Goal: Task Accomplishment & Management: Use online tool/utility

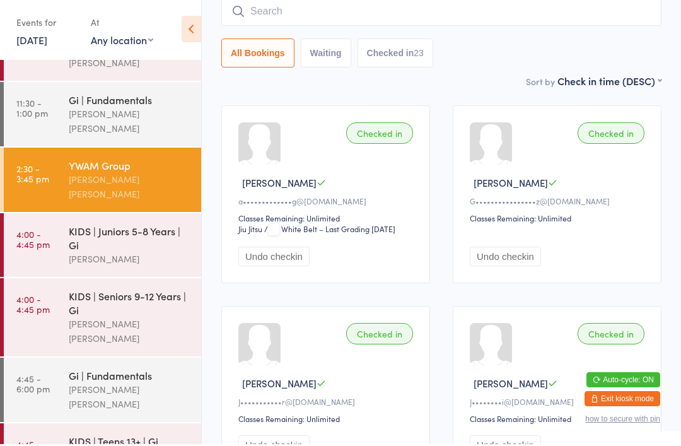
scroll to position [96, 0]
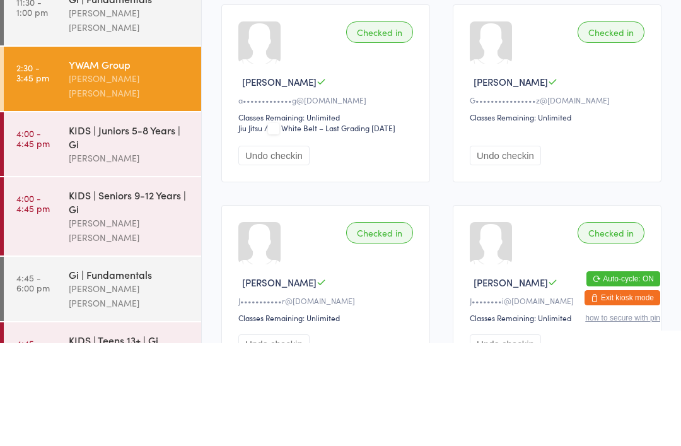
click at [129, 319] on div "[PERSON_NAME] [PERSON_NAME]" at bounding box center [130, 333] width 122 height 29
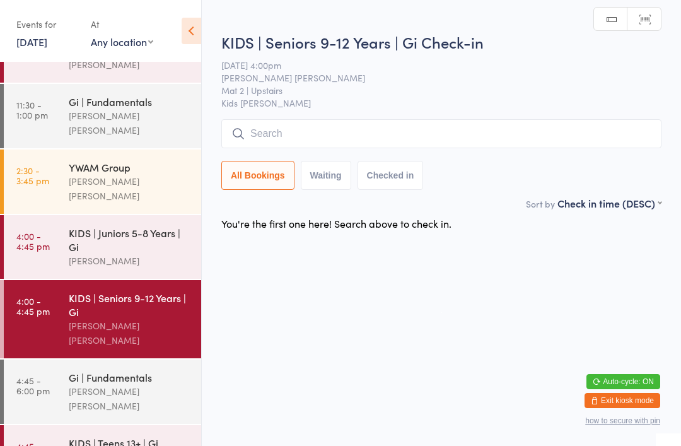
click at [339, 148] on input "search" at bounding box center [441, 133] width 440 height 29
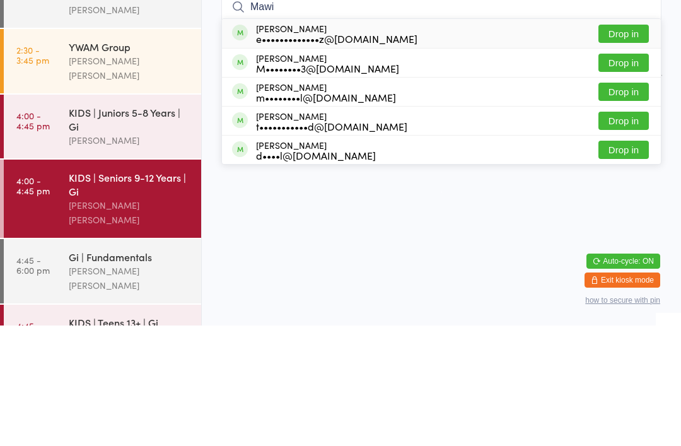
click at [619, 113] on input "Mawi" at bounding box center [441, 127] width 440 height 29
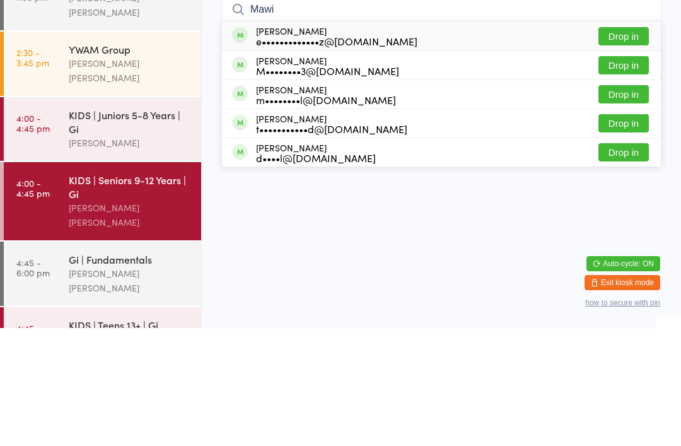
type input "Mawi"
click at [614, 145] on button "Drop in" at bounding box center [624, 154] width 50 height 18
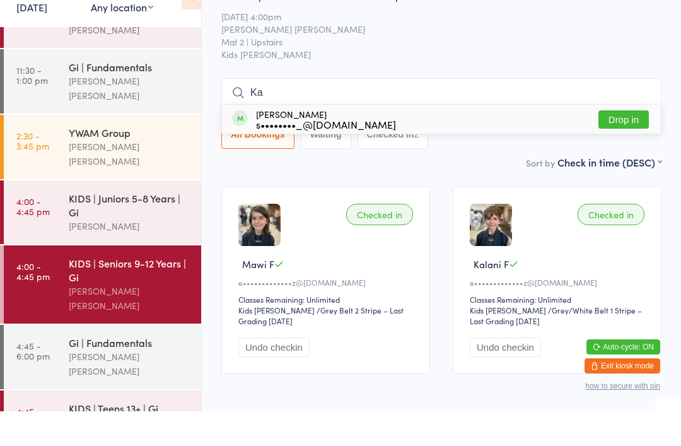
type input "K"
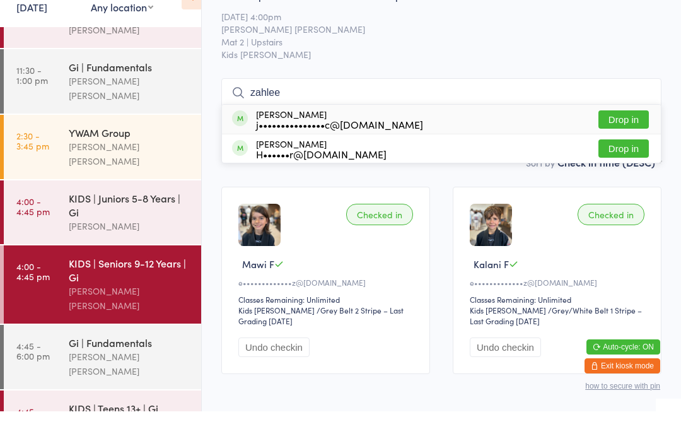
type input "zahlee"
click at [615, 145] on button "Drop in" at bounding box center [624, 154] width 50 height 18
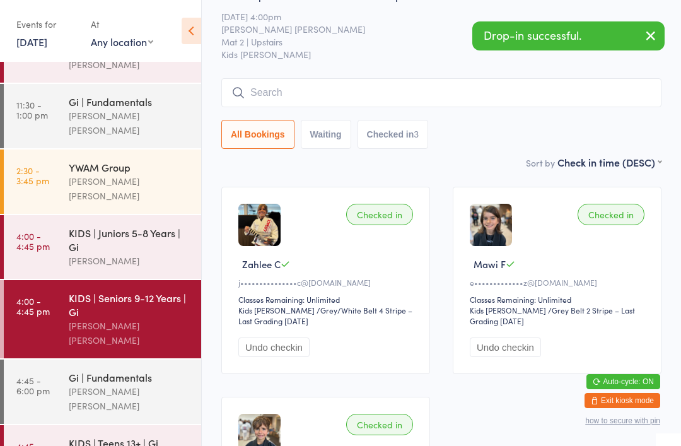
click at [331, 83] on input "search" at bounding box center [441, 92] width 440 height 29
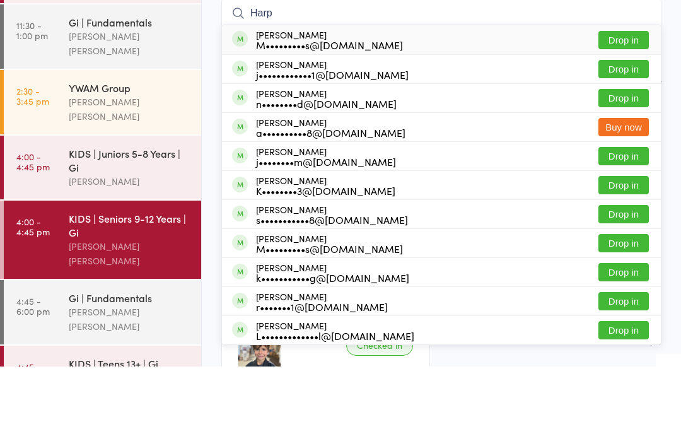
type input "Harp"
click at [611, 110] on button "Drop in" at bounding box center [624, 119] width 50 height 18
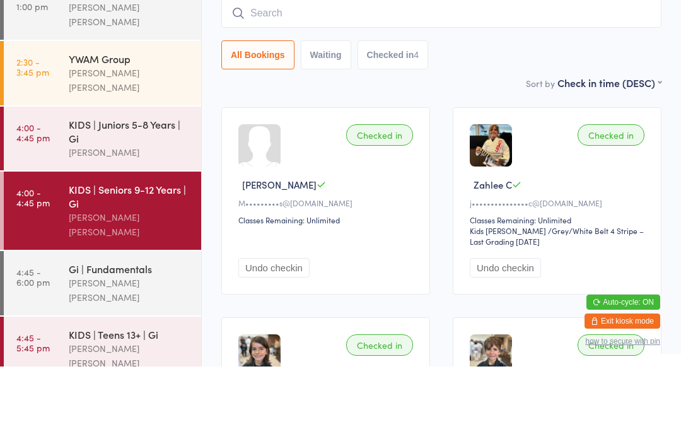
scroll to position [120, 0]
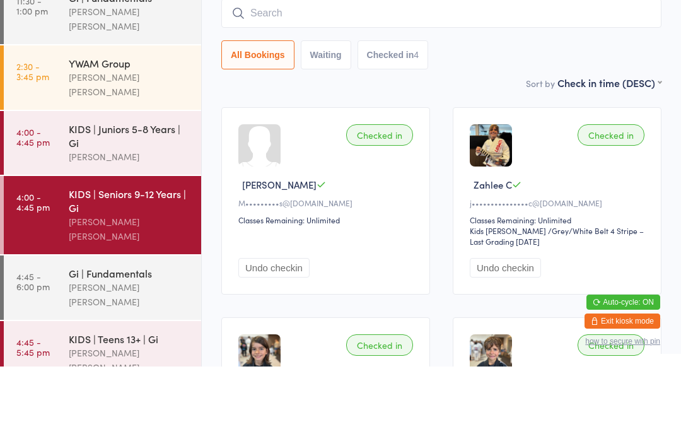
type input "6"
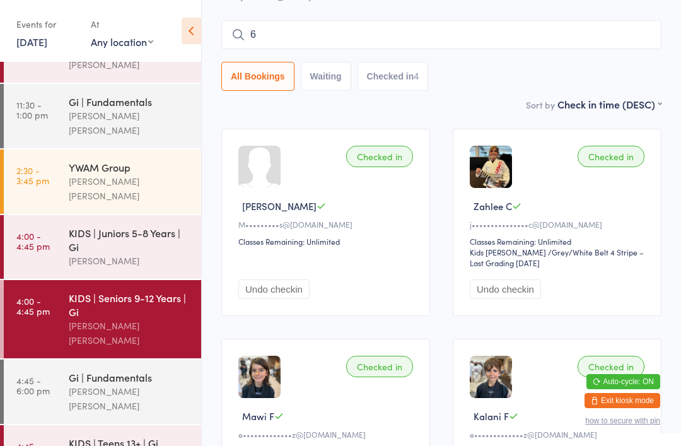
scroll to position [88, 0]
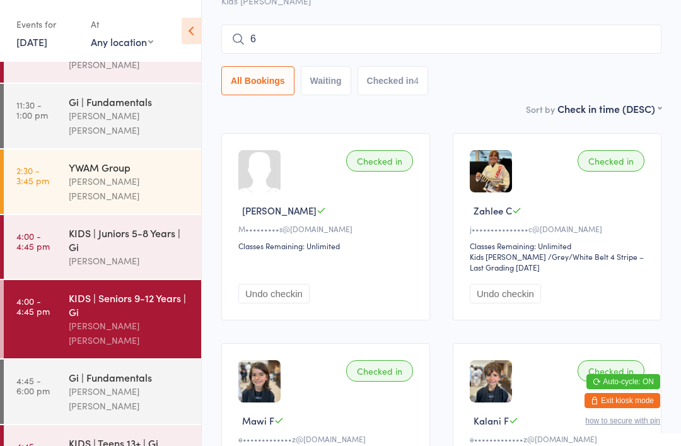
click at [544, 34] on input "6" at bounding box center [441, 39] width 440 height 29
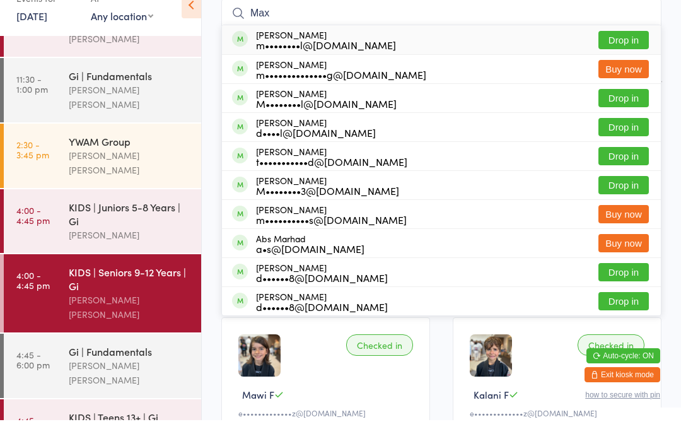
type input "Max"
click at [638, 57] on button "Drop in" at bounding box center [624, 66] width 50 height 18
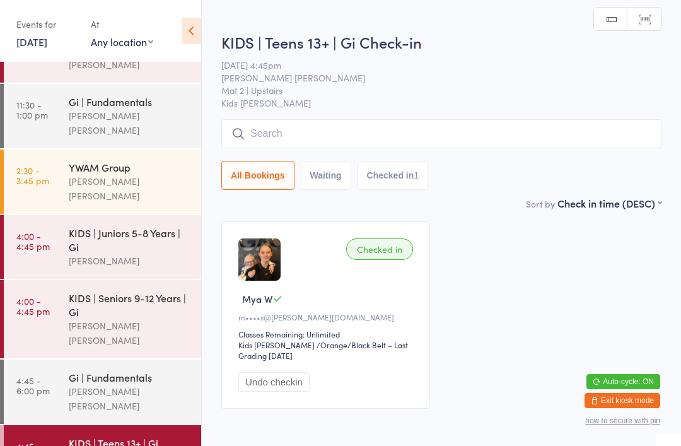
click at [21, 314] on link "4:00 - 4:45 pm KIDS | Seniors 9-12 Years | Gi [PERSON_NAME] [PERSON_NAME]" at bounding box center [102, 319] width 197 height 78
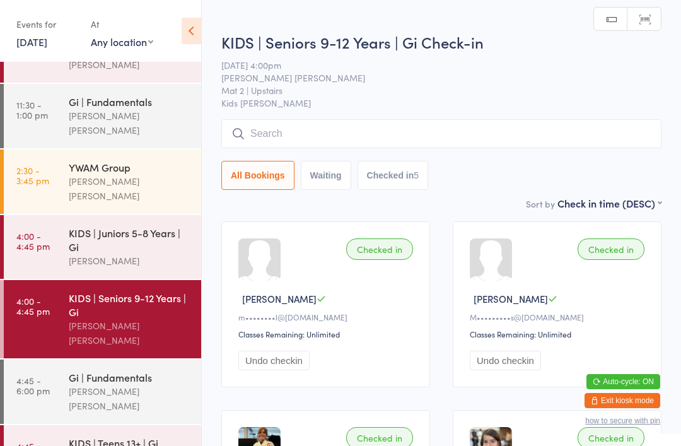
click at [518, 114] on div "KIDS | Seniors 9-12 Years | Gi Check-in [DATE] 4:00pm [PERSON_NAME] [PERSON_NAM…" at bounding box center [441, 114] width 440 height 165
click at [476, 147] on input "search" at bounding box center [441, 133] width 440 height 29
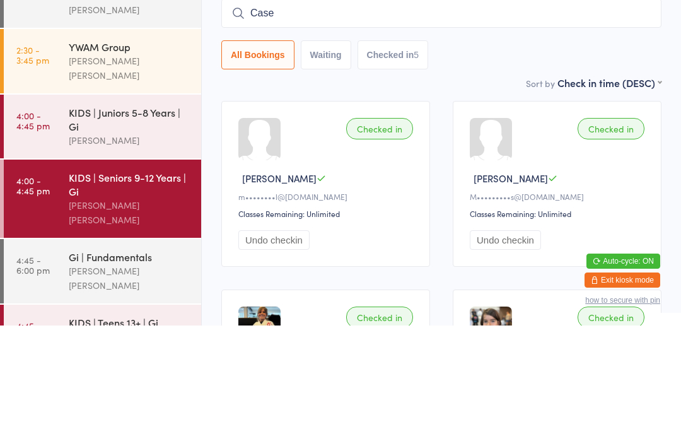
type input "[PERSON_NAME]"
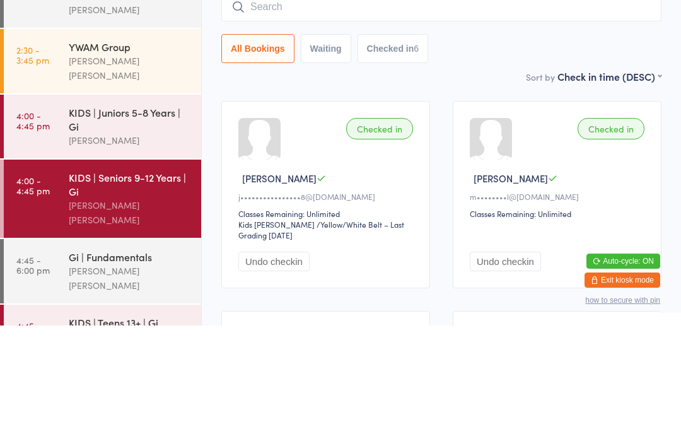
click at [288, 113] on input "search" at bounding box center [441, 127] width 440 height 29
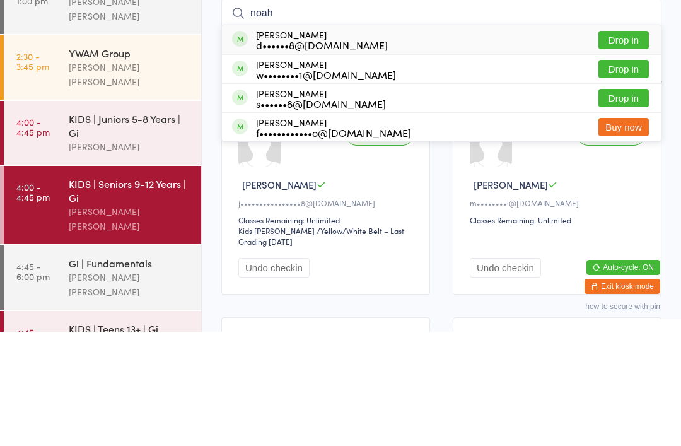
type input "noah"
click at [623, 174] on button "Drop in" at bounding box center [624, 183] width 50 height 18
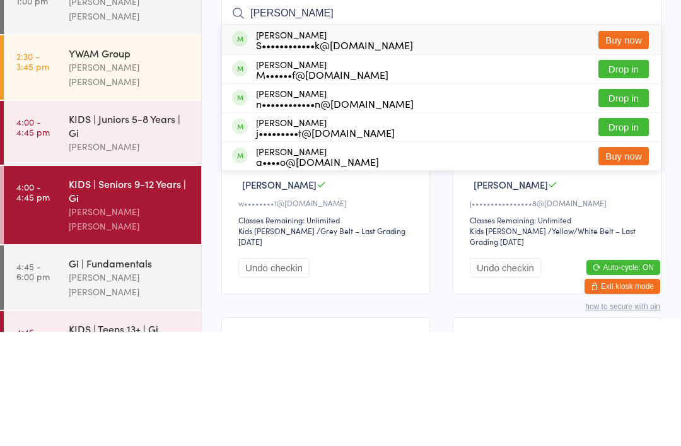
type input "[PERSON_NAME]"
click at [631, 203] on button "Drop in" at bounding box center [624, 212] width 50 height 18
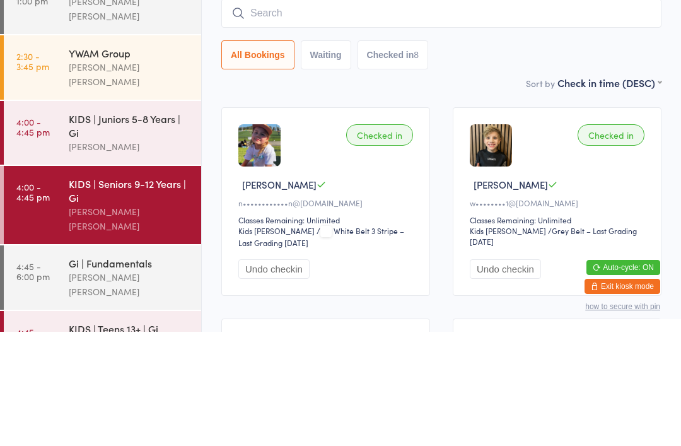
click at [143, 226] on div "KIDS | Juniors 5-8 Years | Gi" at bounding box center [130, 240] width 122 height 28
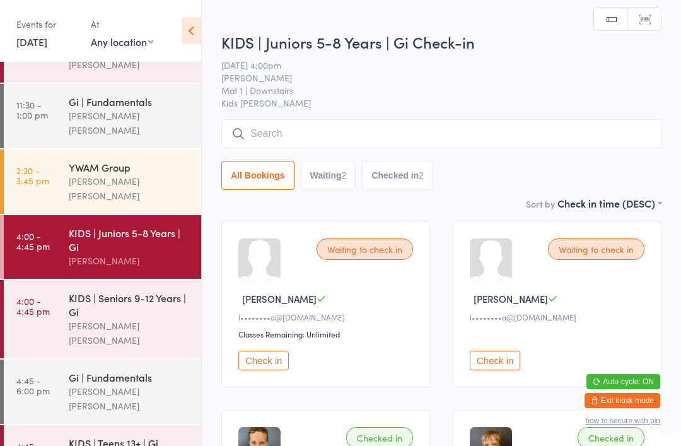
click at [297, 134] on input "search" at bounding box center [441, 133] width 440 height 29
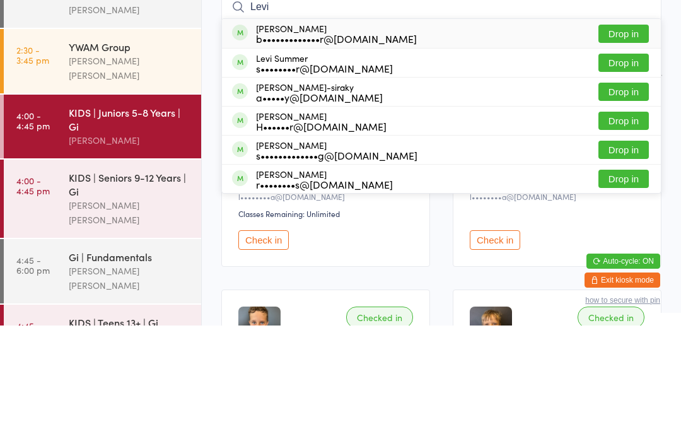
type input "Levi"
click at [630, 145] on button "Drop in" at bounding box center [624, 154] width 50 height 18
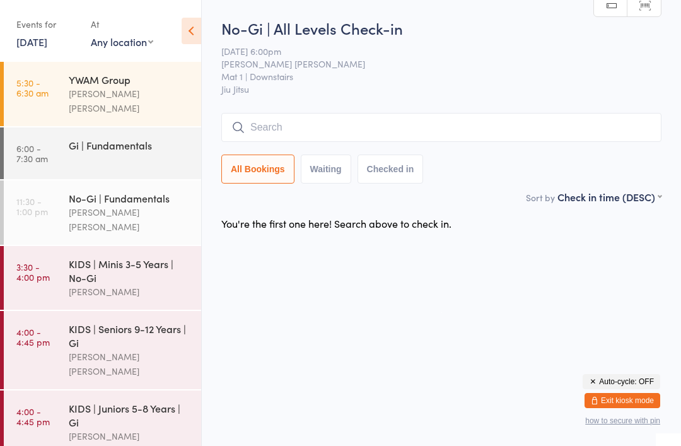
click at [74, 322] on div "KIDS | Seniors 9-12 Years | Gi" at bounding box center [130, 336] width 122 height 28
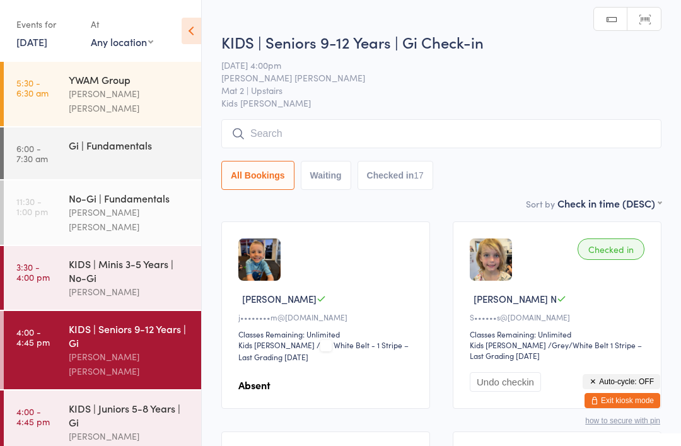
click at [284, 140] on input "search" at bounding box center [441, 133] width 440 height 29
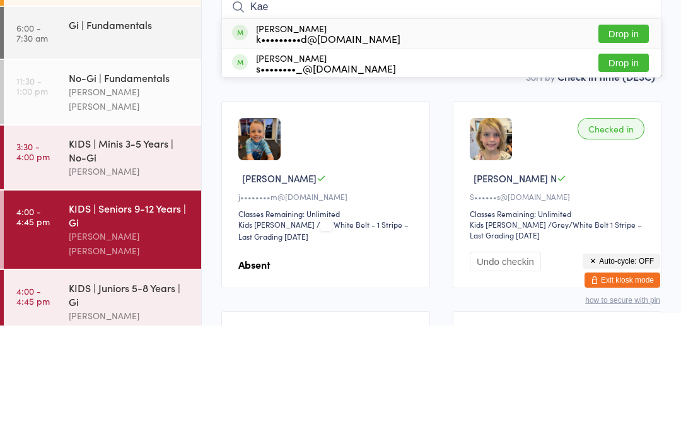
type input "Kae"
click at [628, 145] on button "Drop in" at bounding box center [624, 154] width 50 height 18
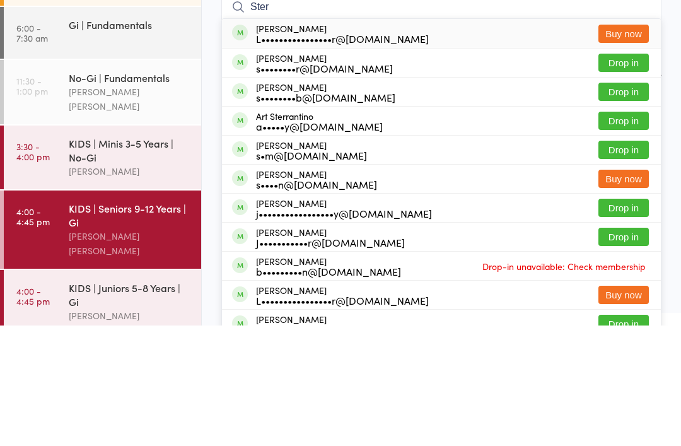
type input "Ster"
click at [637, 203] on button "Drop in" at bounding box center [624, 212] width 50 height 18
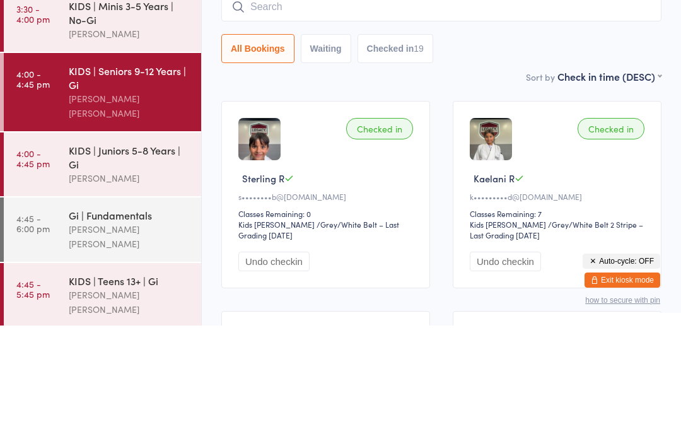
scroll to position [136, 0]
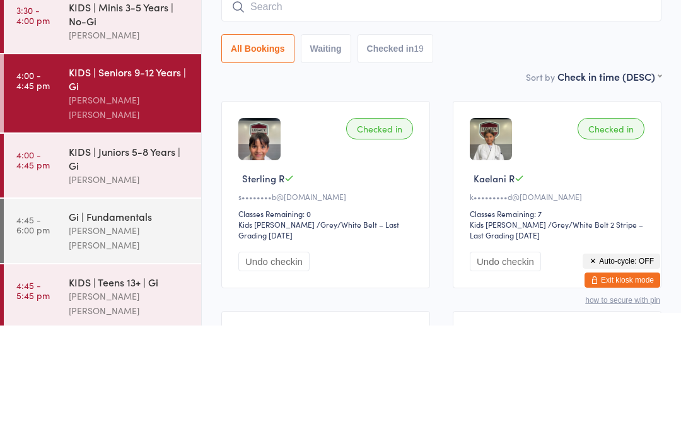
click at [131, 330] on div "Gi | Fundamentals" at bounding box center [130, 337] width 122 height 14
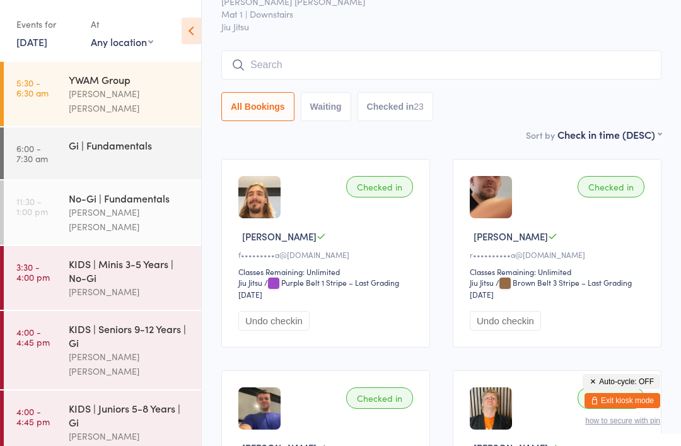
click at [47, 40] on link "10 Sep, 2025" at bounding box center [31, 42] width 31 height 14
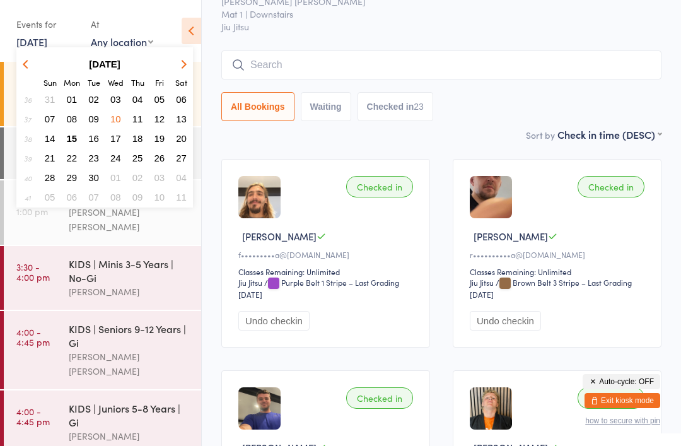
click at [80, 132] on button "15" at bounding box center [72, 138] width 20 height 17
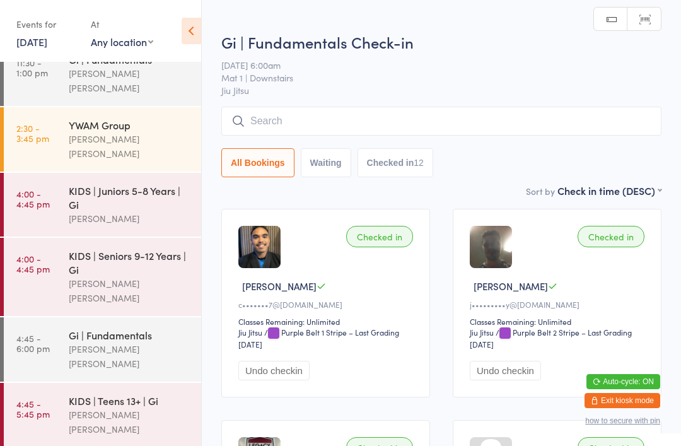
scroll to position [136, 0]
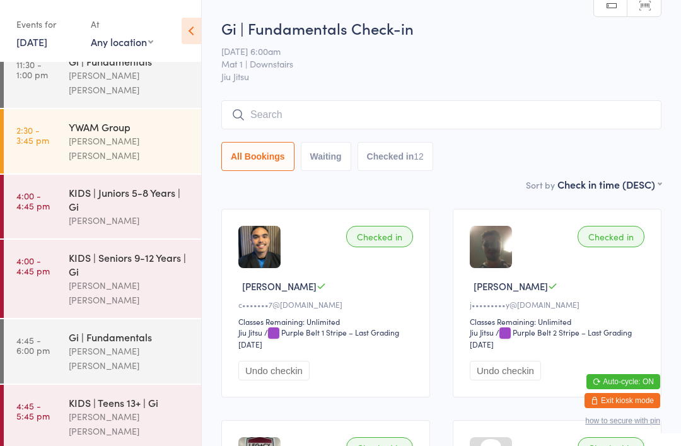
click at [139, 344] on div "[PERSON_NAME] [PERSON_NAME]" at bounding box center [130, 358] width 122 height 29
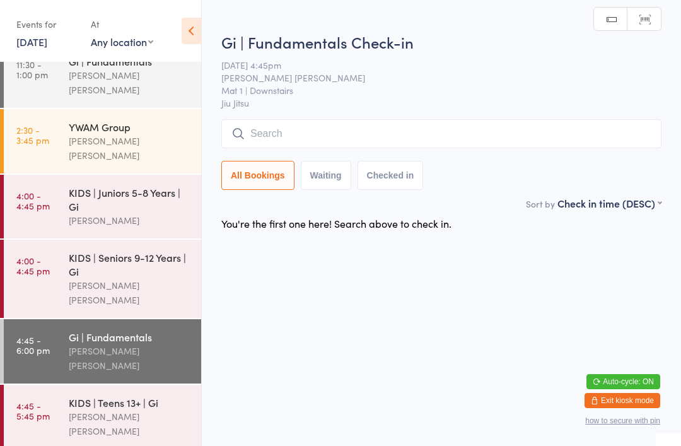
click at [395, 123] on input "search" at bounding box center [441, 133] width 440 height 29
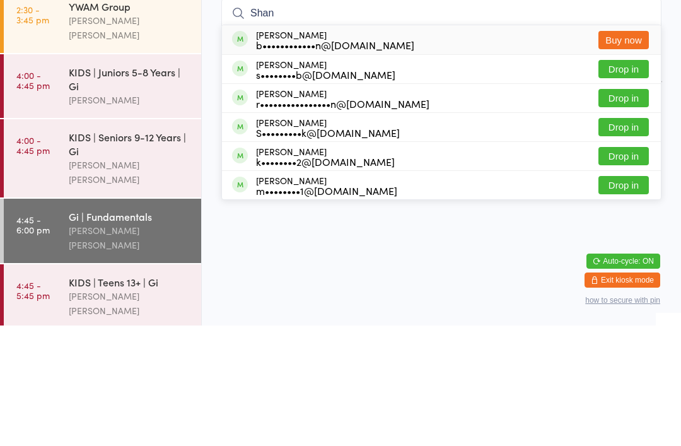
type input "Shan"
click at [638, 151] on button "Buy now" at bounding box center [624, 160] width 50 height 18
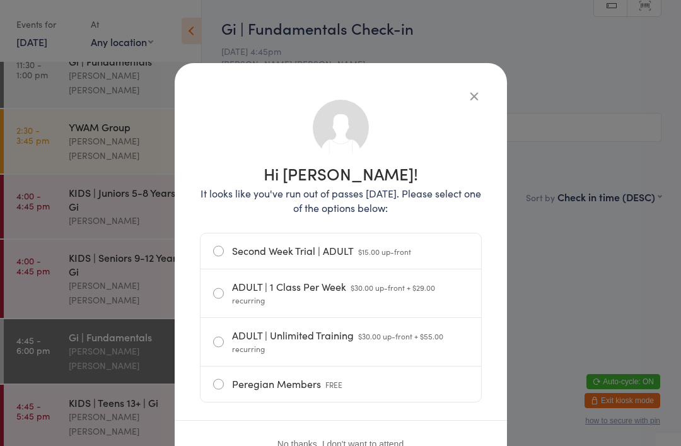
click at [479, 90] on icon "button" at bounding box center [474, 96] width 14 height 14
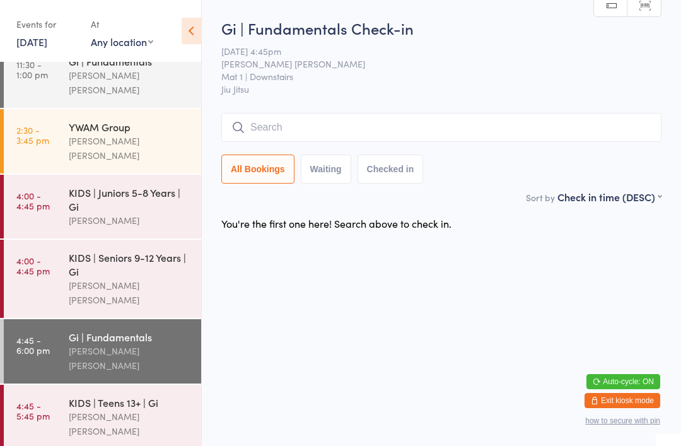
click at [157, 344] on div "[PERSON_NAME] [PERSON_NAME]" at bounding box center [130, 358] width 122 height 29
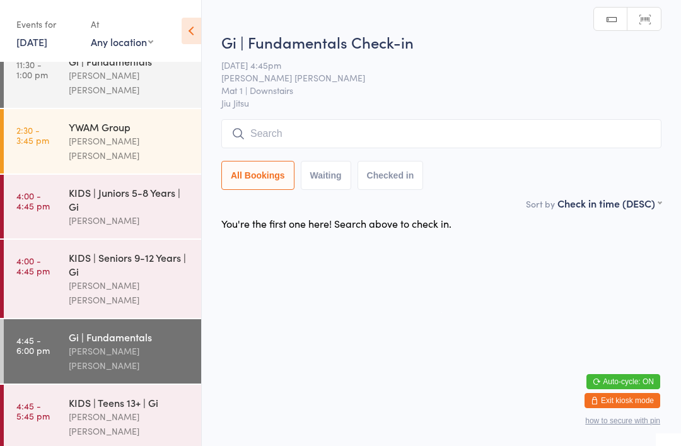
click at [399, 148] on input "search" at bounding box center [441, 133] width 440 height 29
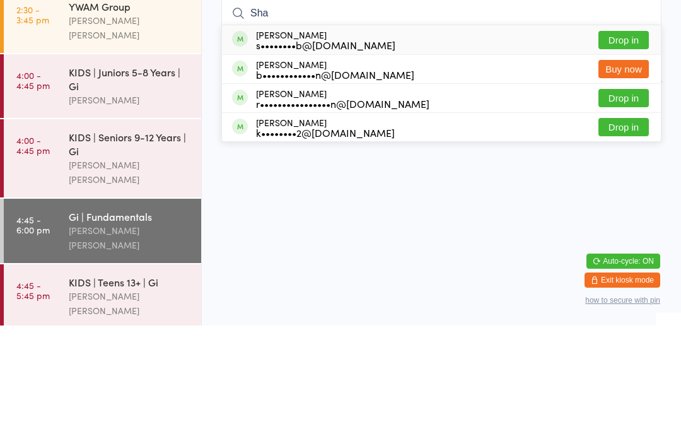
type input "Sha"
click at [637, 151] on button "Drop in" at bounding box center [624, 160] width 50 height 18
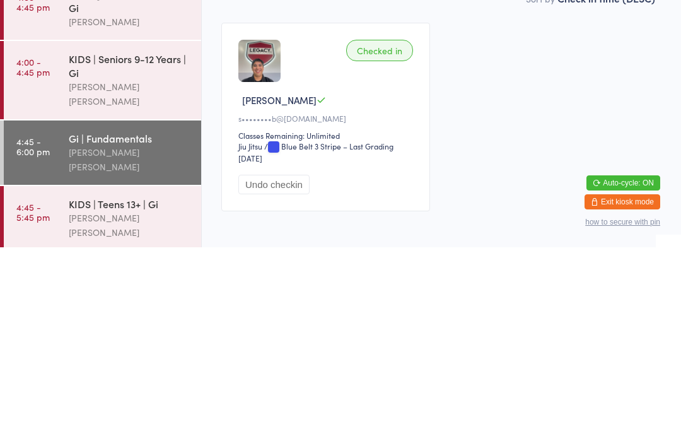
click at [163, 250] on div "KIDS | Seniors 9-12 Years | Gi" at bounding box center [130, 264] width 122 height 28
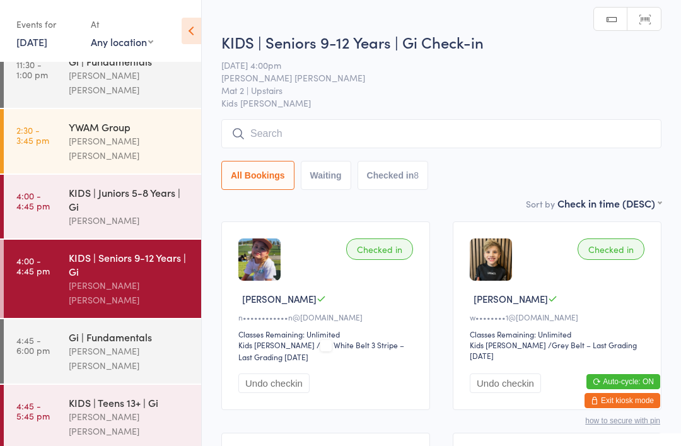
click at [44, 49] on link "[DATE]" at bounding box center [31, 42] width 31 height 14
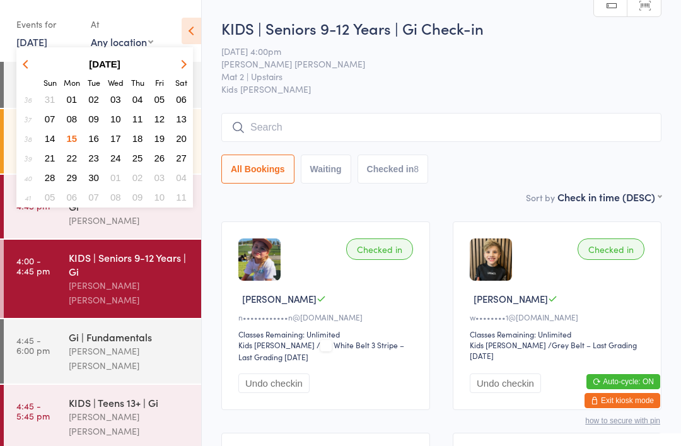
click at [122, 124] on button "10" at bounding box center [116, 118] width 20 height 17
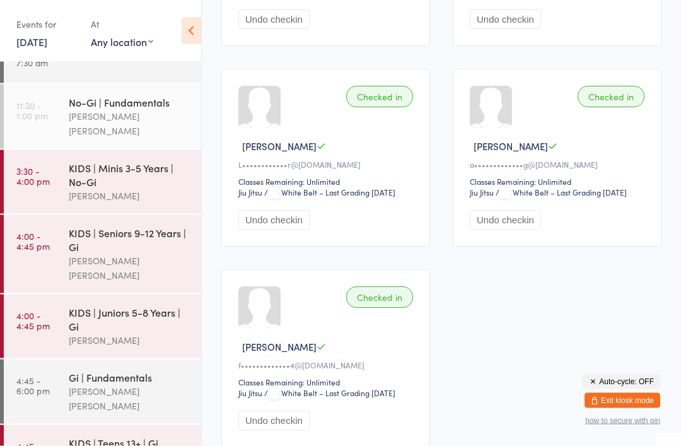
scroll to position [2145, 0]
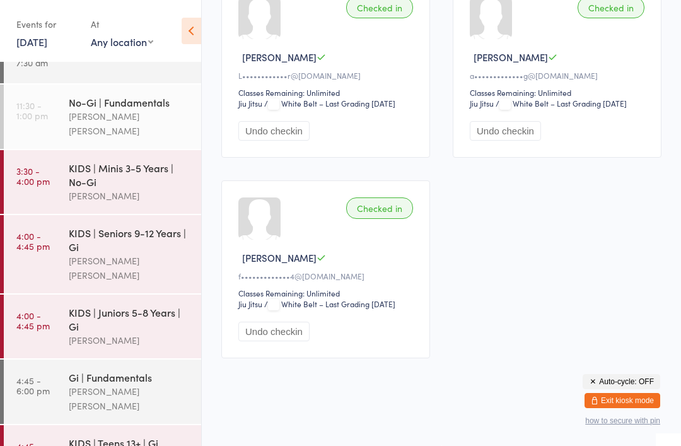
click at [47, 45] on link "10 Sep, 2025" at bounding box center [31, 42] width 31 height 14
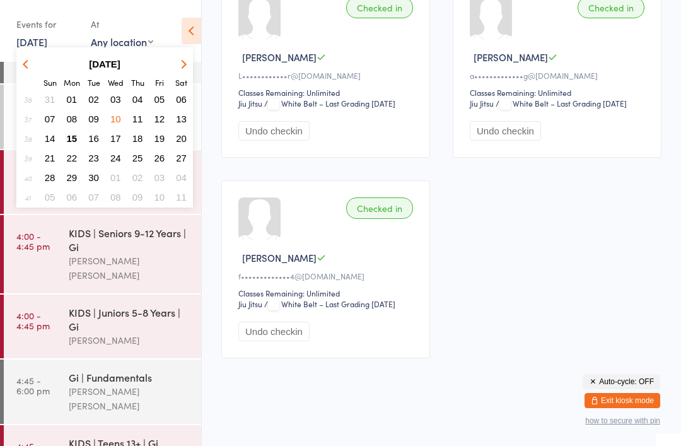
click at [77, 139] on span "15" at bounding box center [72, 138] width 11 height 11
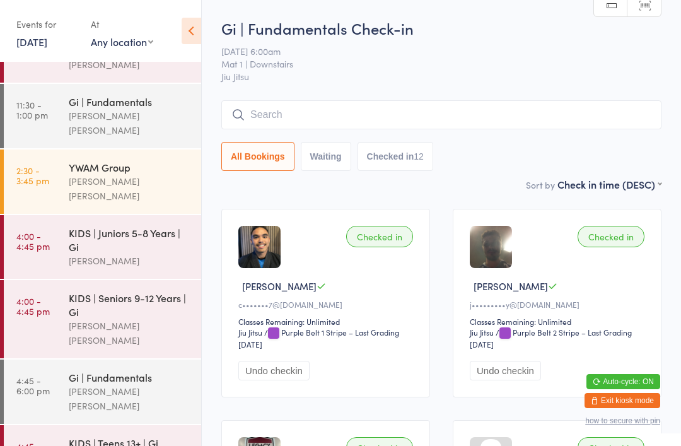
click at [95, 226] on div "KIDS | Juniors 5-8 Years | Gi" at bounding box center [130, 240] width 122 height 28
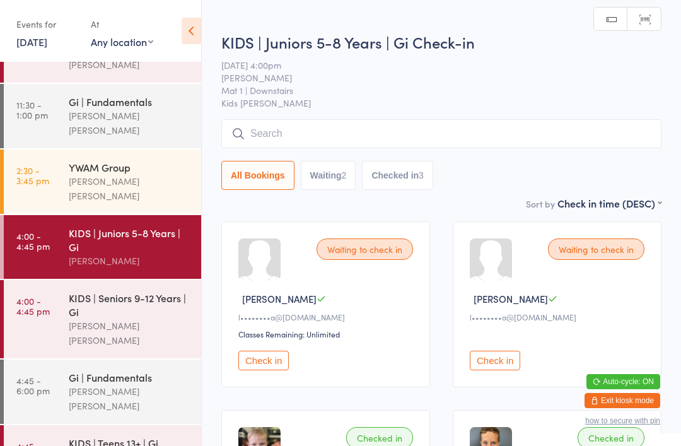
click at [299, 132] on input "search" at bounding box center [441, 133] width 440 height 29
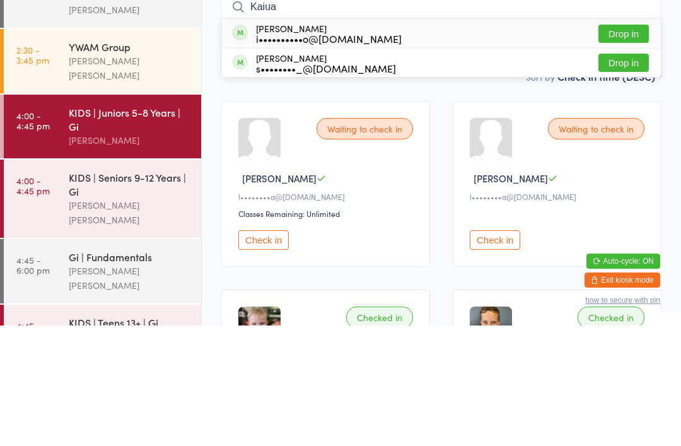
type input "Kaiua"
click at [625, 145] on button "Drop in" at bounding box center [624, 154] width 50 height 18
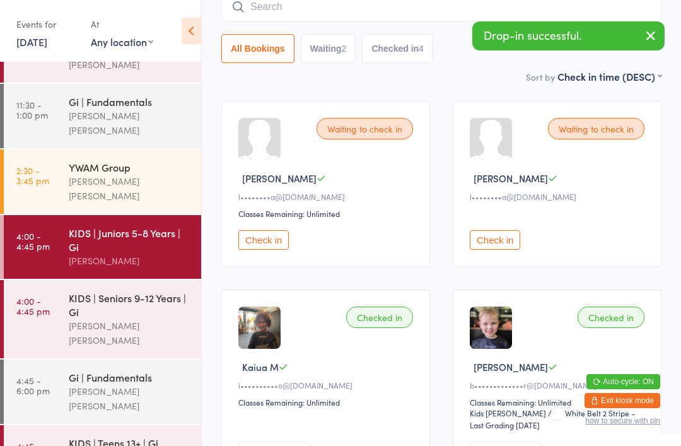
click at [133, 293] on div "KIDS | Seniors 9-12 Years | Gi" at bounding box center [130, 305] width 122 height 28
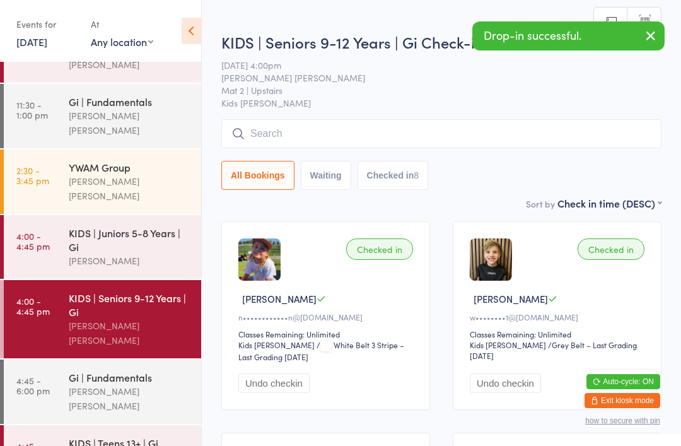
click at [312, 132] on input "search" at bounding box center [441, 133] width 440 height 29
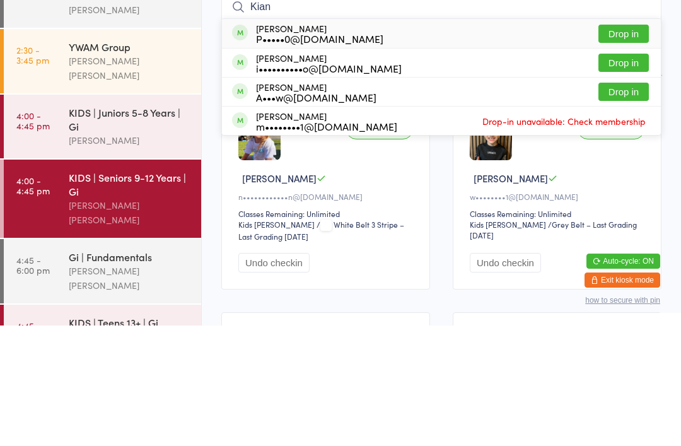
type input "Kian"
click at [630, 174] on button "Drop in" at bounding box center [624, 183] width 50 height 18
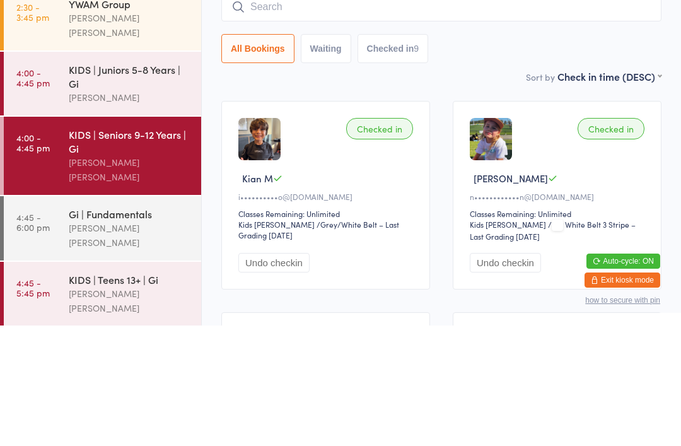
scroll to position [136, 0]
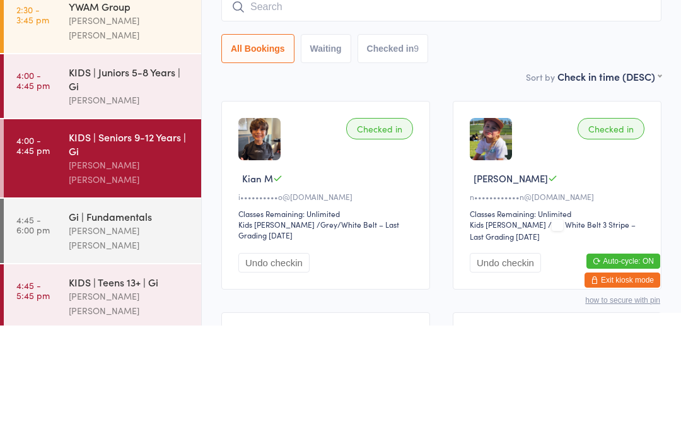
click at [135, 330] on div "Gi | Fundamentals" at bounding box center [130, 337] width 122 height 14
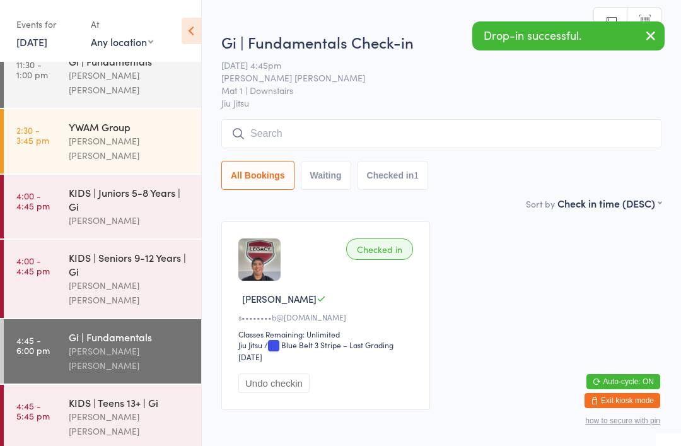
click at [334, 124] on input "search" at bounding box center [441, 133] width 440 height 29
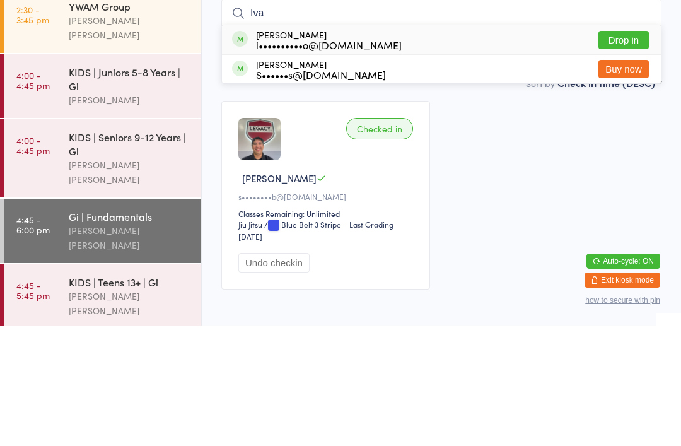
type input "Iva"
click at [615, 151] on button "Drop in" at bounding box center [624, 160] width 50 height 18
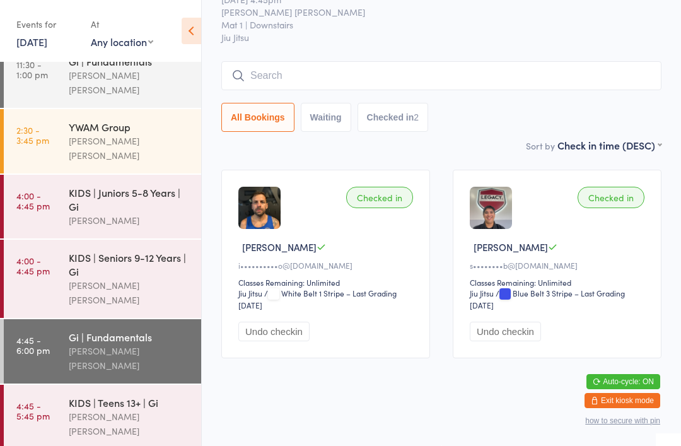
click at [42, 47] on link "[DATE]" at bounding box center [31, 42] width 31 height 14
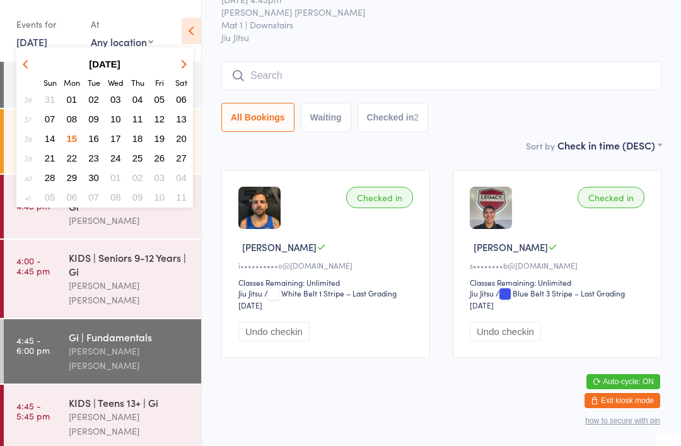
click at [112, 124] on span "10" at bounding box center [115, 119] width 11 height 11
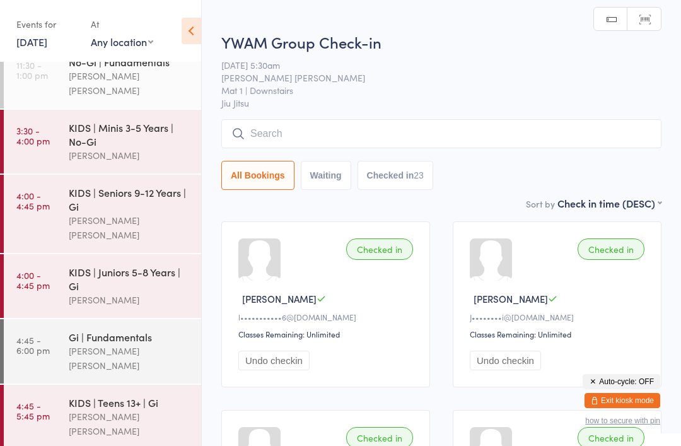
click at [144, 265] on div "KIDS | Juniors 5-8 Years | Gi" at bounding box center [130, 279] width 122 height 28
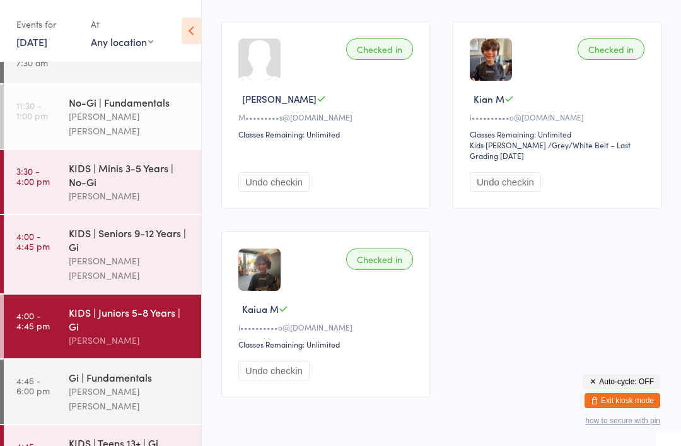
scroll to position [816, 0]
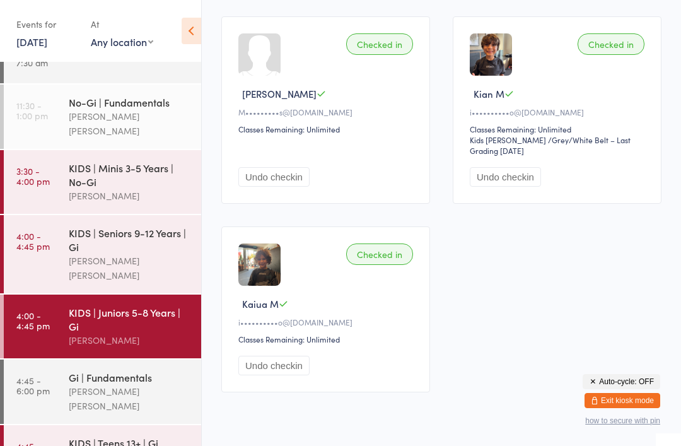
click at [136, 254] on div "[PERSON_NAME] [PERSON_NAME]" at bounding box center [130, 268] width 122 height 29
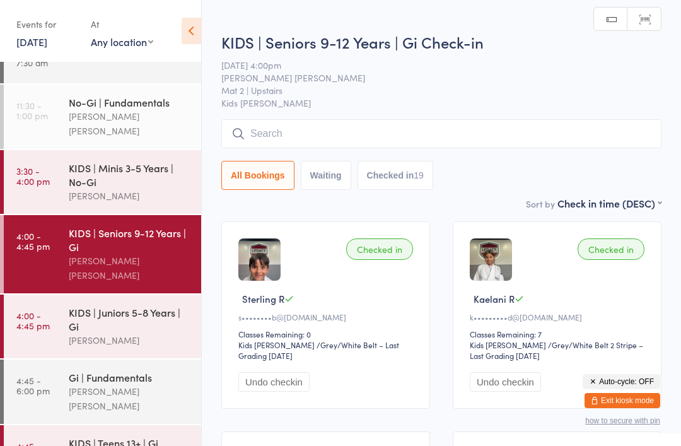
click at [394, 255] on div "Checked in" at bounding box center [379, 248] width 67 height 21
click at [296, 385] on button "Undo checkin" at bounding box center [273, 382] width 71 height 20
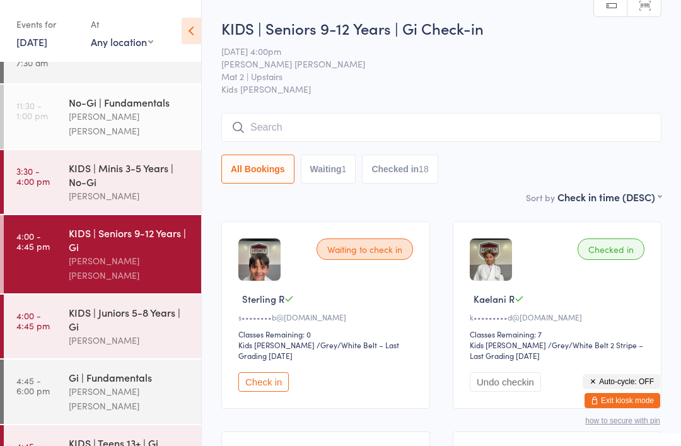
click at [524, 392] on button "Undo checkin" at bounding box center [505, 382] width 71 height 20
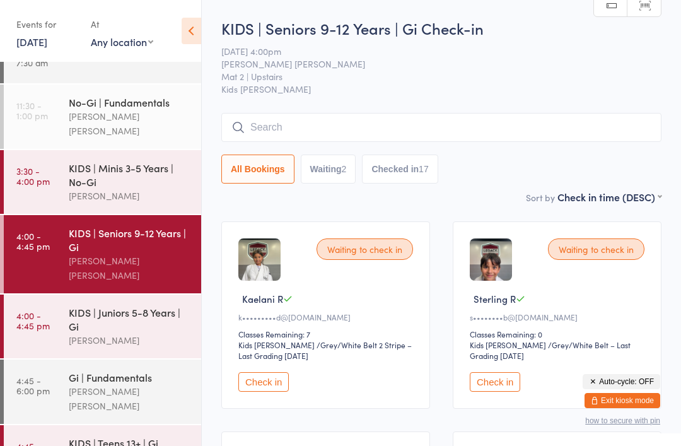
click at [47, 48] on link "10 Sep, 2025" at bounding box center [31, 42] width 31 height 14
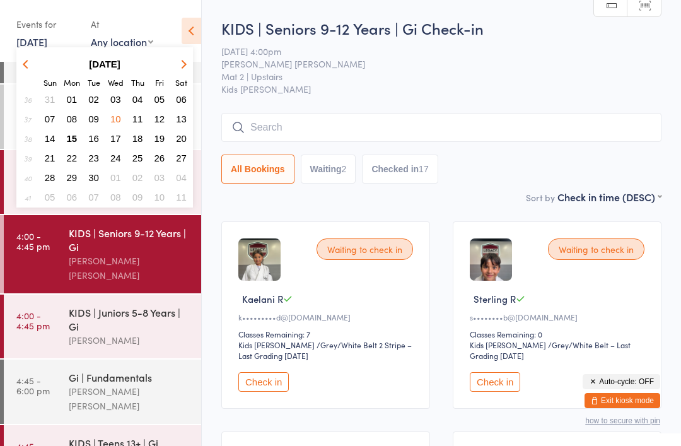
click at [71, 139] on span "15" at bounding box center [72, 138] width 11 height 11
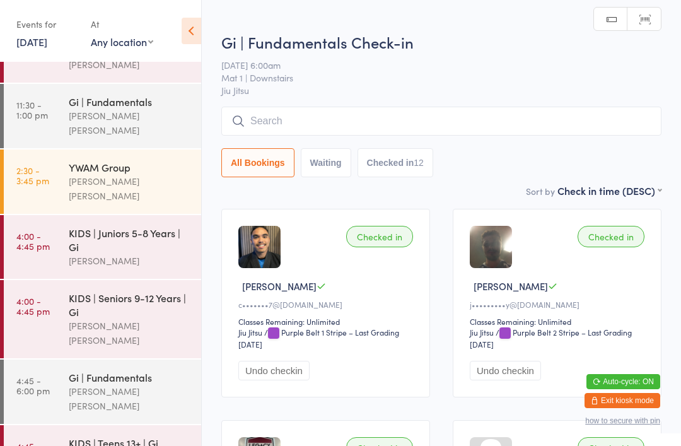
click at [144, 230] on div "KIDS | Juniors 5-8 Years | Gi" at bounding box center [130, 240] width 122 height 28
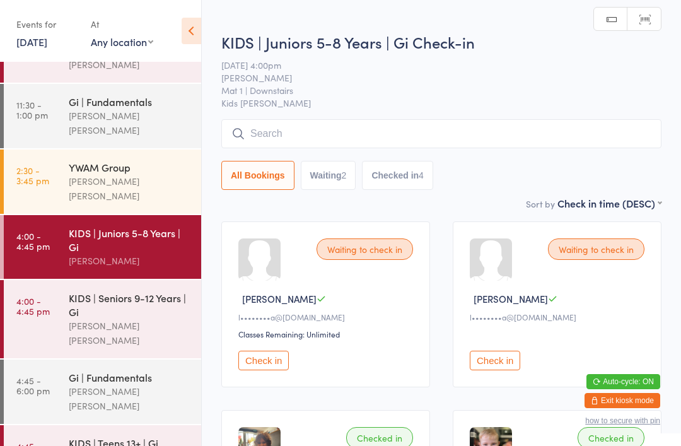
click at [508, 148] on input "search" at bounding box center [441, 133] width 440 height 29
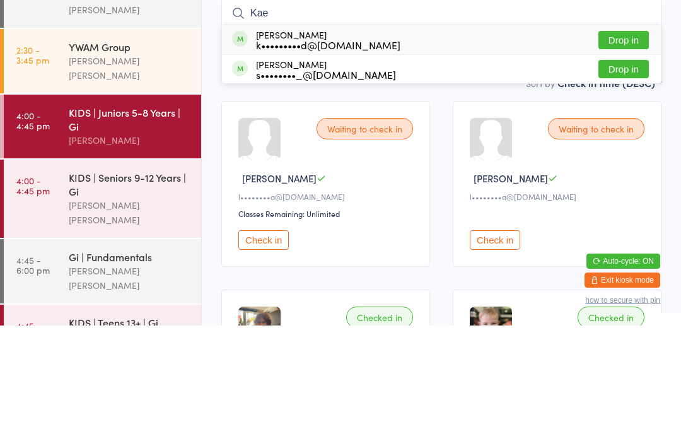
type input "Kae"
click at [631, 151] on button "Drop in" at bounding box center [624, 160] width 50 height 18
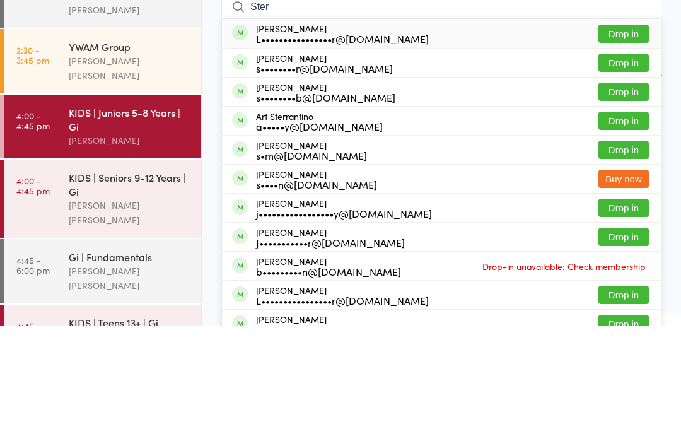
type input "Ster"
click at [626, 203] on button "Drop in" at bounding box center [624, 212] width 50 height 18
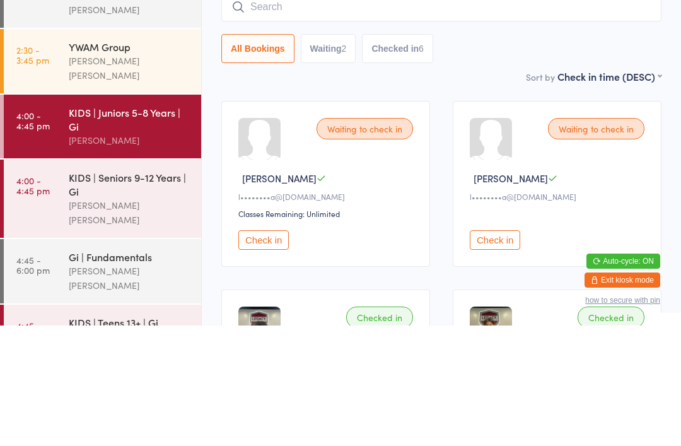
click at [475, 155] on div "All Bookings Waiting 2 Checked in 6" at bounding box center [441, 169] width 440 height 29
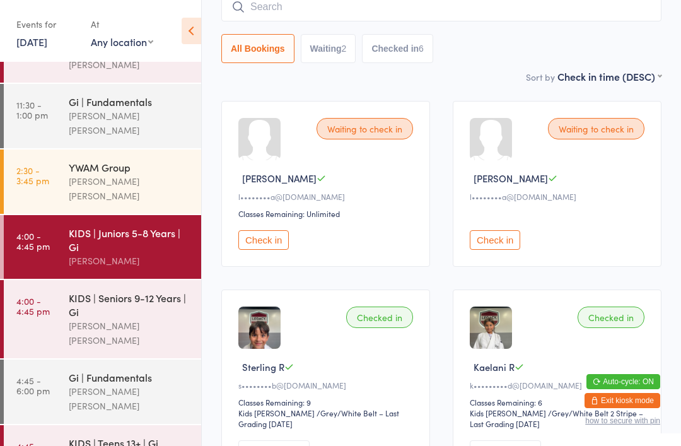
click at [148, 294] on div "KIDS | Seniors 9-12 Years | Gi" at bounding box center [130, 305] width 122 height 28
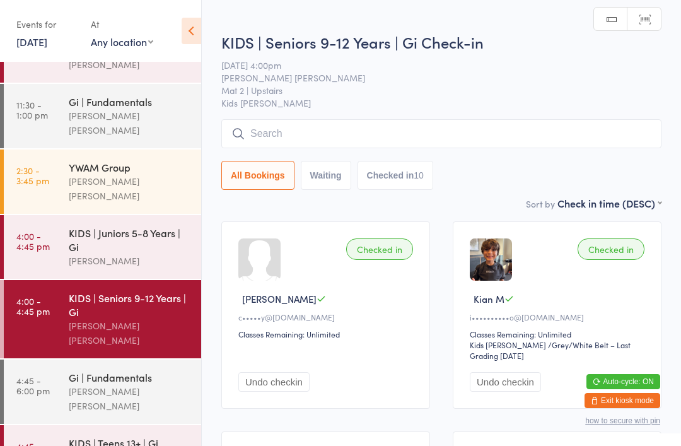
click at [297, 135] on input "search" at bounding box center [441, 133] width 440 height 29
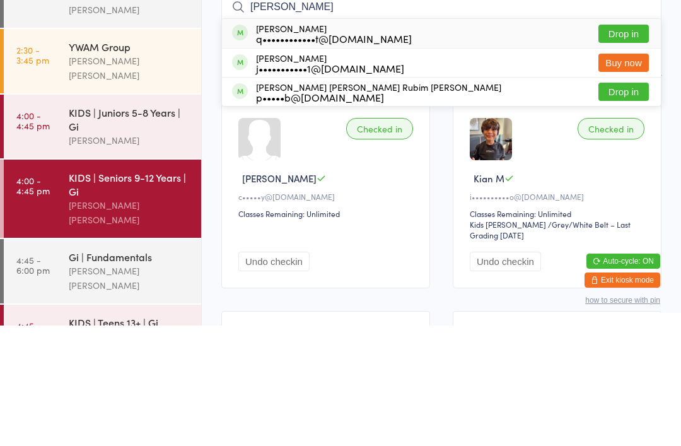
type input "Joao p"
click at [637, 203] on button "Drop in" at bounding box center [624, 212] width 50 height 18
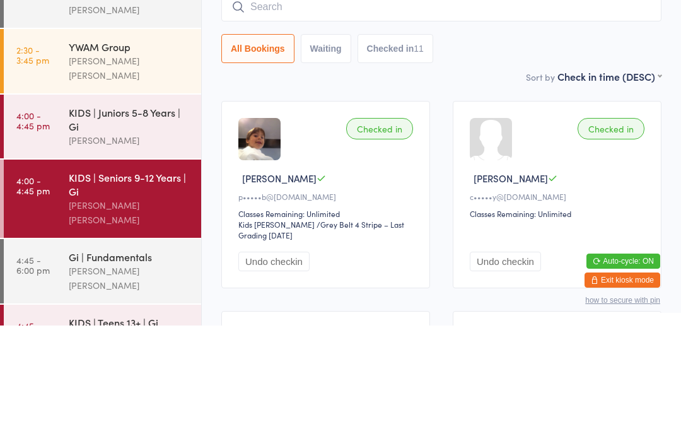
click at [131, 226] on div "KIDS | Juniors 5-8 Years | Gi" at bounding box center [130, 240] width 122 height 28
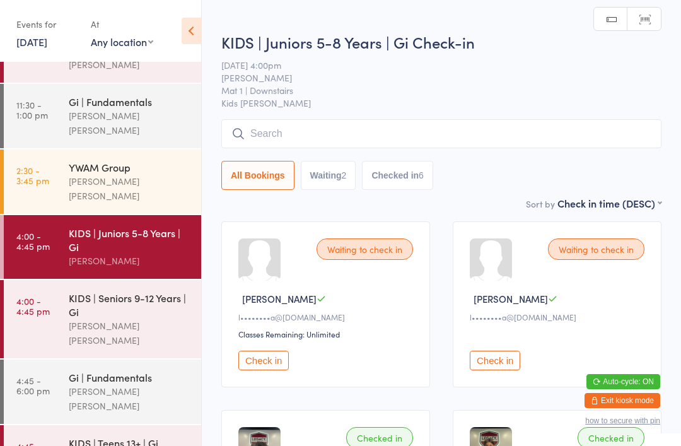
click at [337, 139] on input "search" at bounding box center [441, 133] width 440 height 29
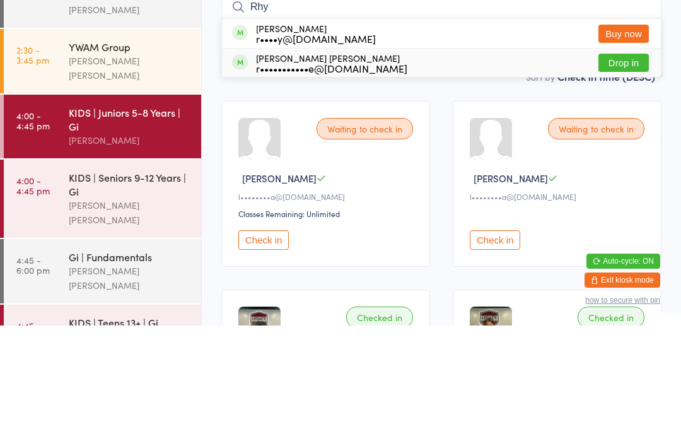
type input "Rhy"
click at [626, 174] on button "Drop in" at bounding box center [624, 183] width 50 height 18
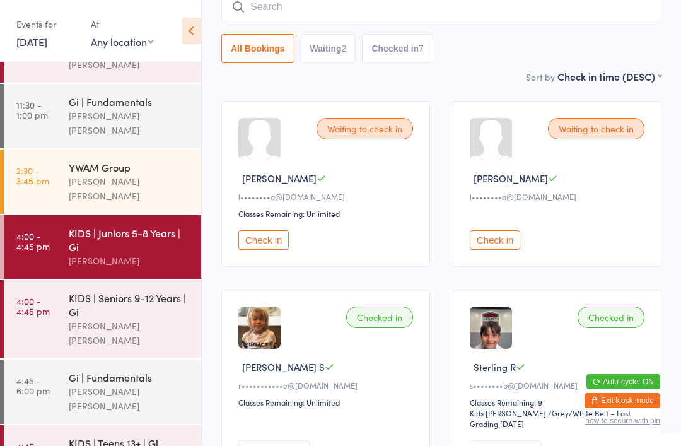
click at [266, 3] on input "search" at bounding box center [441, 6] width 440 height 29
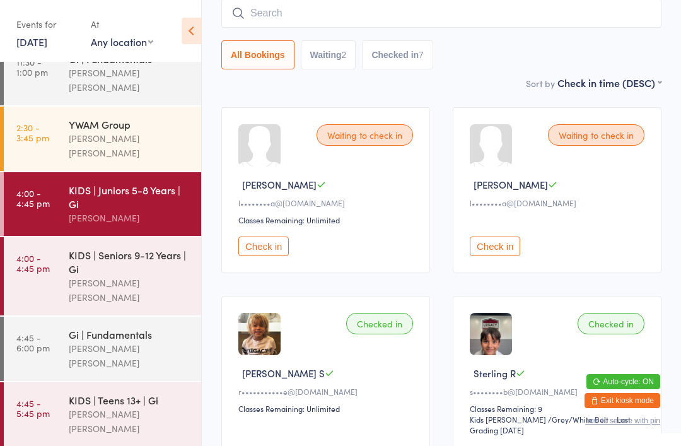
scroll to position [136, 0]
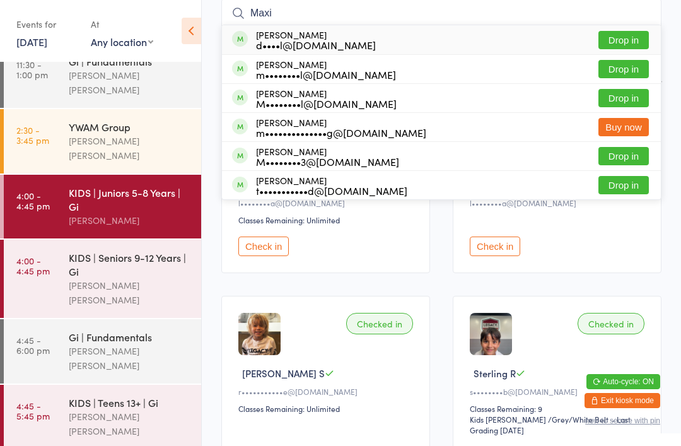
type input "Maxi"
click at [247, 50] on div "Maxi Mejia d••••l@thecolombiancoffeeco.com.au" at bounding box center [304, 40] width 144 height 20
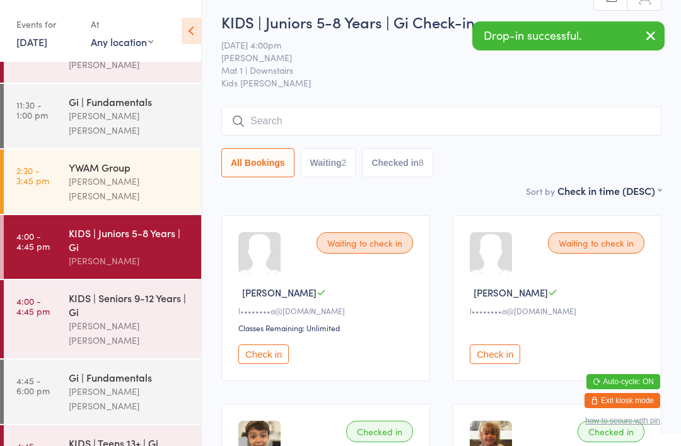
scroll to position [0, 0]
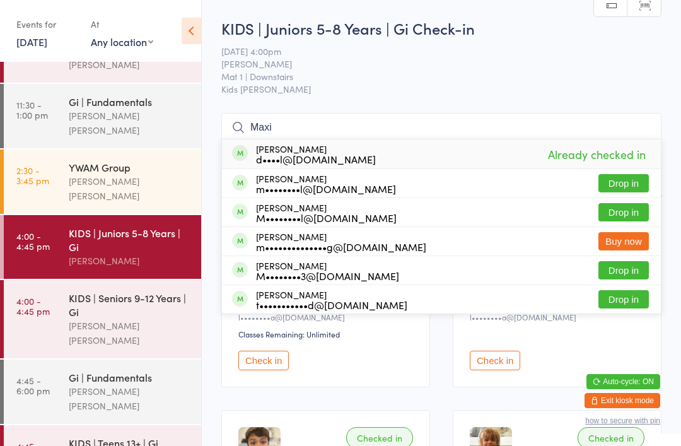
type input "Maxi"
click at [255, 149] on div "Maxi Mejia d••••l@thecolombiancoffeeco.com.au" at bounding box center [304, 154] width 144 height 20
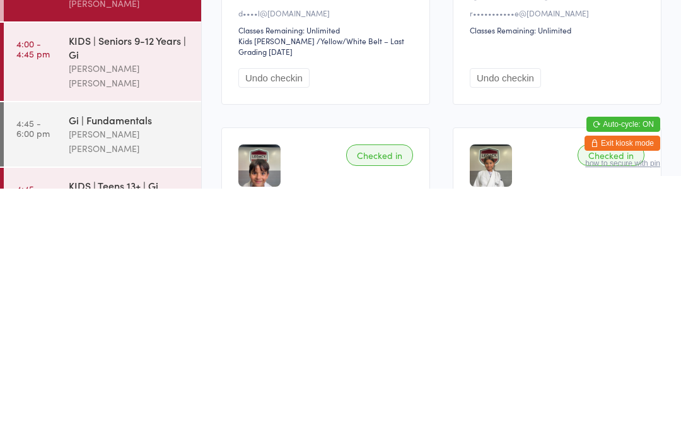
scroll to position [244, 0]
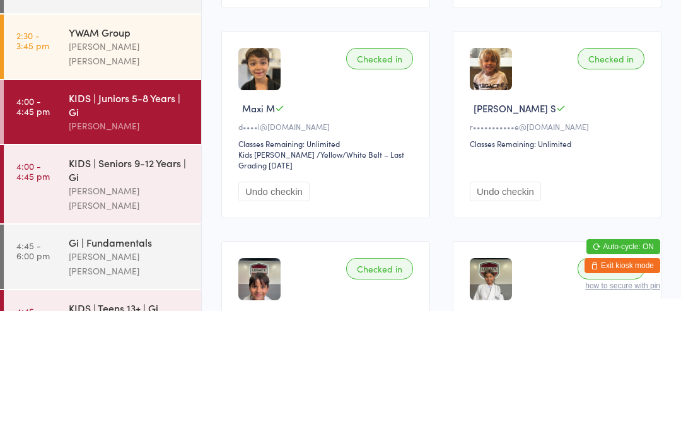
click at [111, 291] on div "KIDS | Seniors 9-12 Years | Gi" at bounding box center [130, 305] width 122 height 28
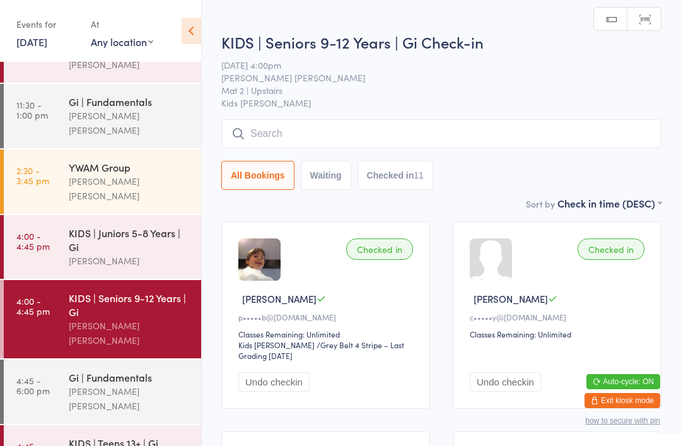
click at [249, 133] on input "search" at bounding box center [441, 133] width 440 height 29
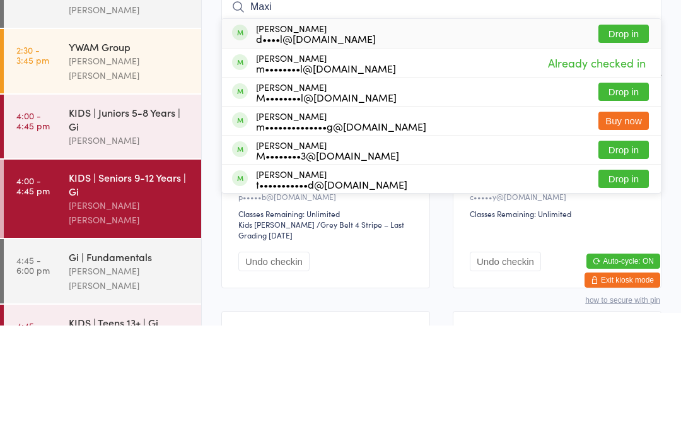
type input "Maxi"
click at [242, 145] on span at bounding box center [240, 153] width 16 height 16
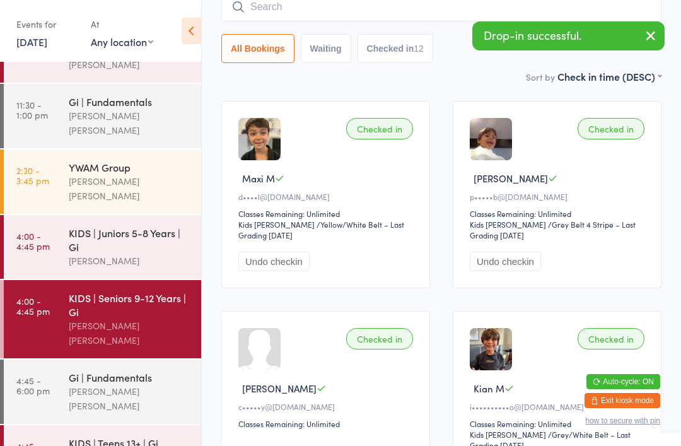
click at [108, 226] on div "KIDS | Juniors 5-8 Years | Gi" at bounding box center [130, 240] width 122 height 28
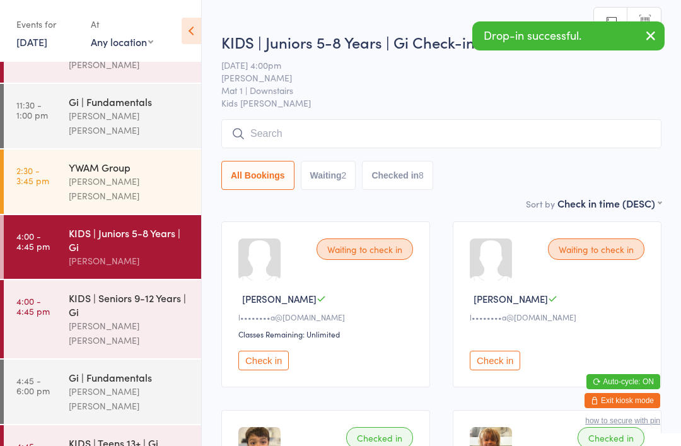
click at [250, 148] on input "search" at bounding box center [441, 133] width 440 height 29
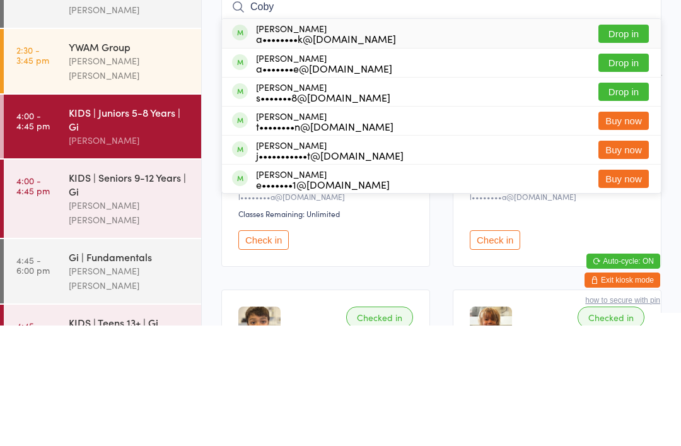
type input "Coby"
click at [223, 139] on div "Coby Mejia a••••••••k@hotmail.com Drop in" at bounding box center [441, 153] width 439 height 29
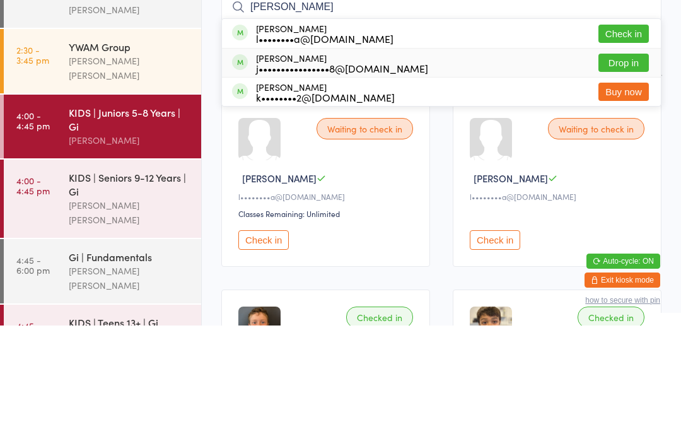
type input "Phoebe"
click at [399, 184] on div "j••••••••••••••••8@[DOMAIN_NAME]" at bounding box center [342, 189] width 172 height 10
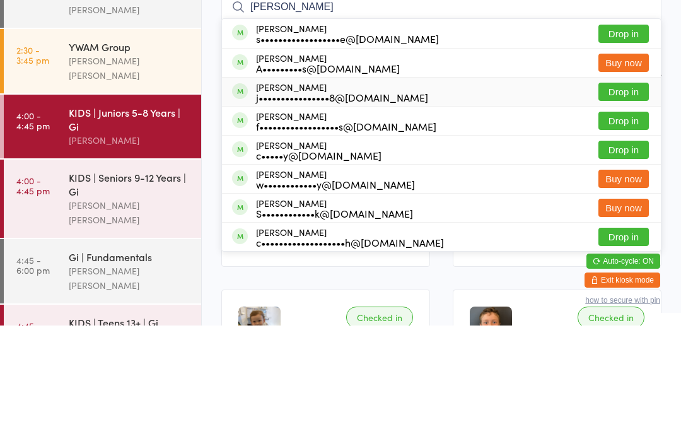
type input "Olivia"
click at [355, 213] on div "j••••••••••••••••8@[DOMAIN_NAME]" at bounding box center [342, 218] width 172 height 10
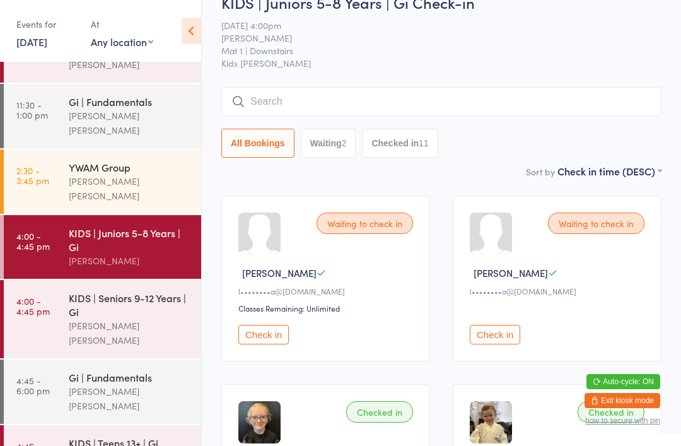
scroll to position [20, 0]
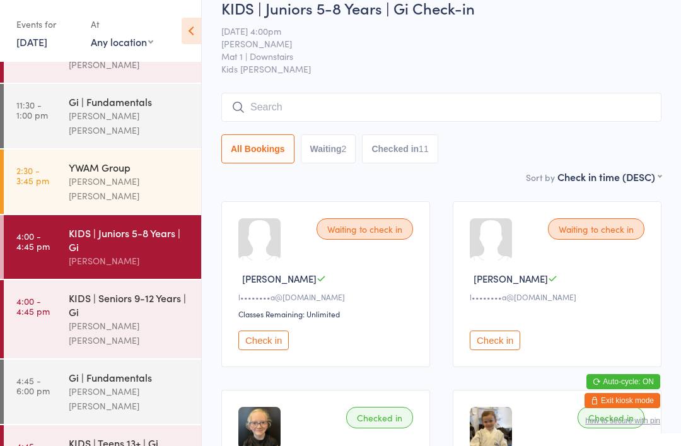
click at [352, 97] on input "search" at bounding box center [441, 107] width 440 height 29
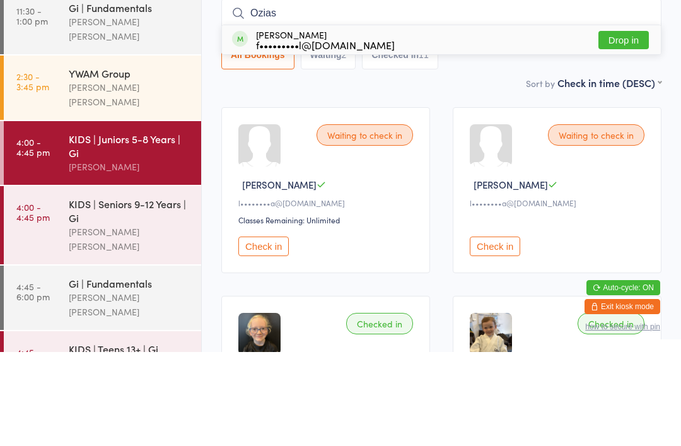
type input "Ozias"
click at [326, 134] on div "f•••••••••l@gmail.com" at bounding box center [325, 139] width 139 height 10
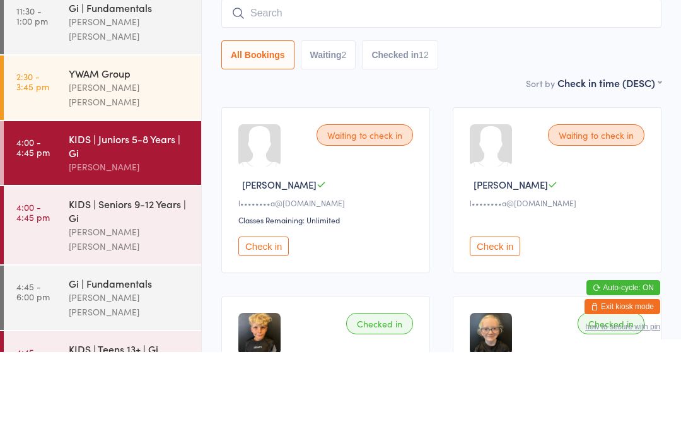
type input "O"
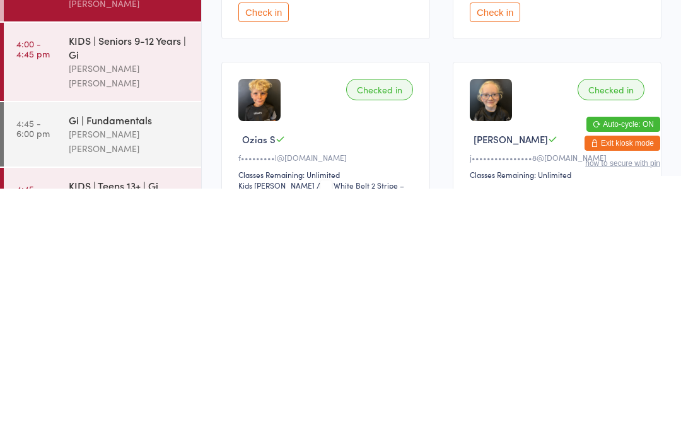
scroll to position [15, 0]
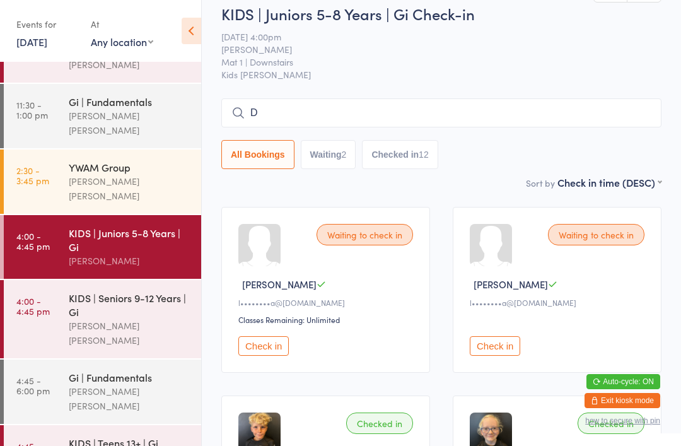
type input "Da"
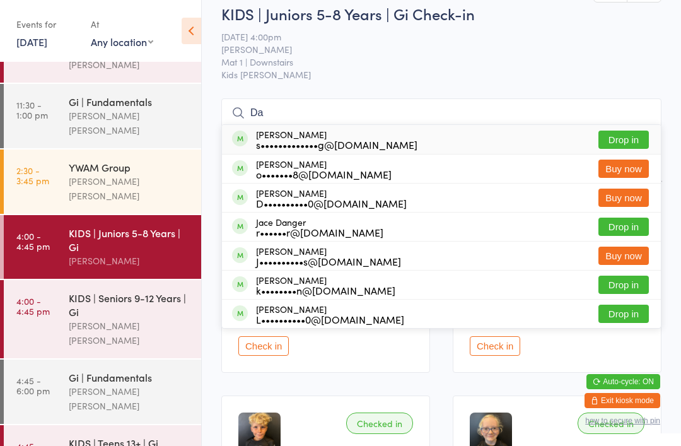
click at [148, 293] on div "KIDS | Seniors 9-12 Years | Gi" at bounding box center [130, 305] width 122 height 28
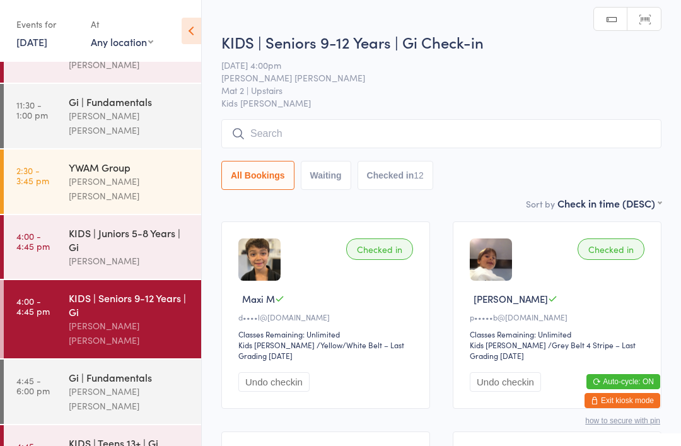
click at [331, 138] on input "search" at bounding box center [441, 133] width 440 height 29
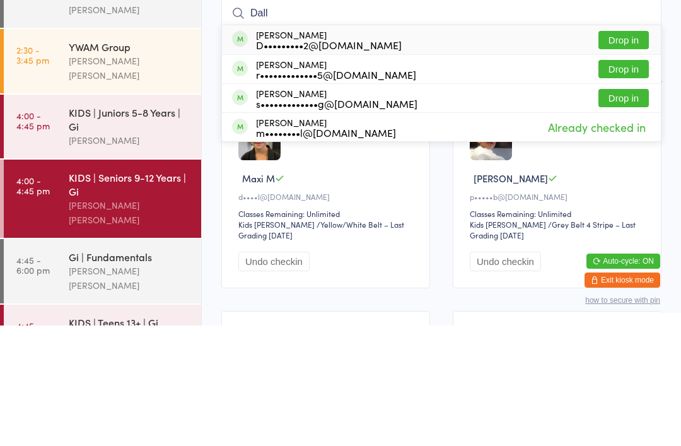
type input "Dall"
click at [626, 151] on button "Drop in" at bounding box center [624, 160] width 50 height 18
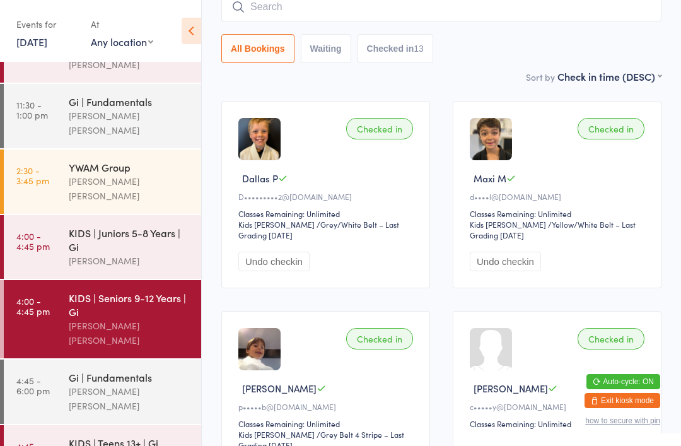
click at [320, 21] on input "search" at bounding box center [441, 6] width 440 height 29
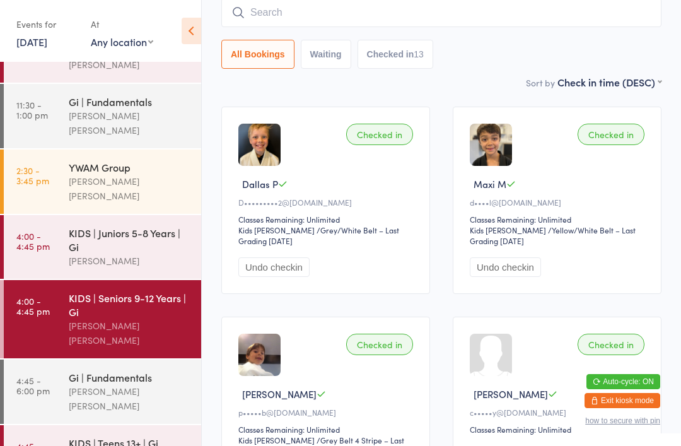
scroll to position [114, 0]
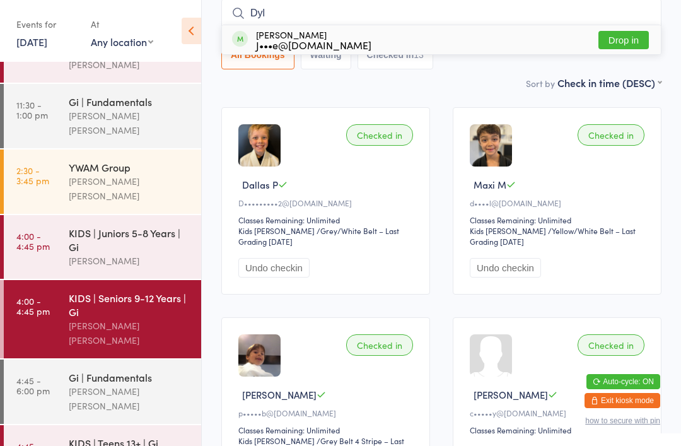
type input "Dyl"
click at [348, 44] on div "J•••e@amidea.com.au" at bounding box center [313, 45] width 115 height 10
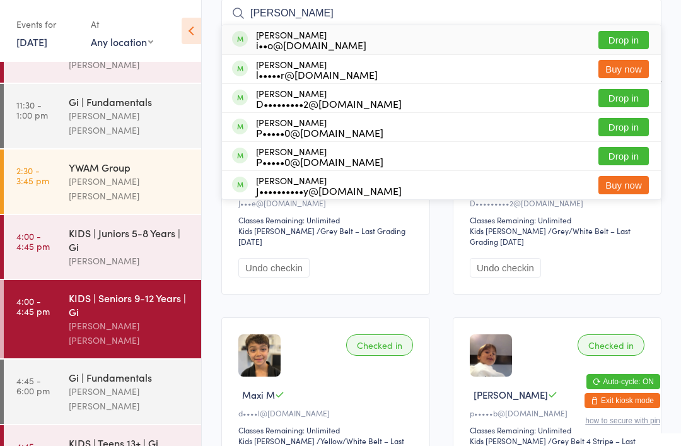
type input "Ken"
click at [626, 102] on button "Drop in" at bounding box center [624, 98] width 50 height 18
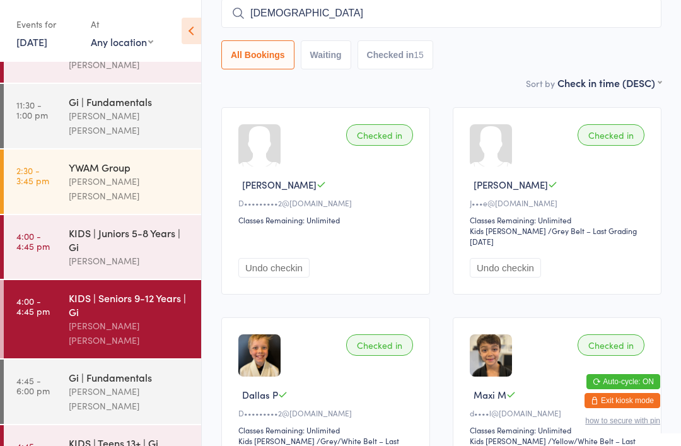
type input "Evangelina"
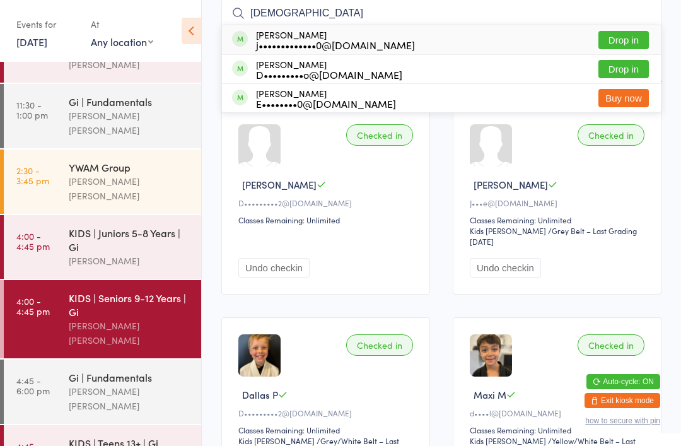
click at [633, 41] on button "Drop in" at bounding box center [624, 40] width 50 height 18
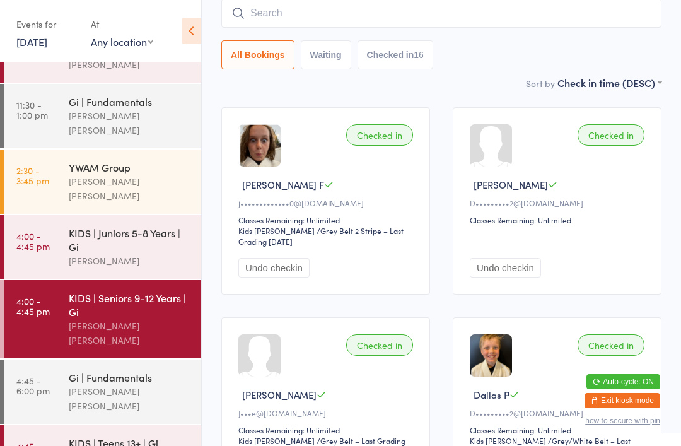
click at [132, 254] on div "[PERSON_NAME]" at bounding box center [130, 261] width 122 height 15
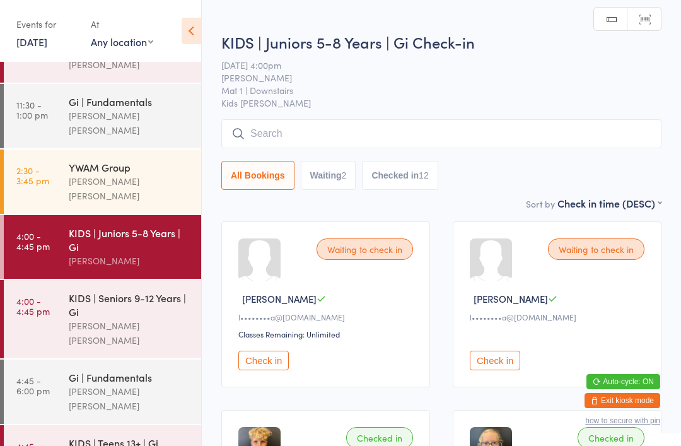
click at [519, 142] on input "search" at bounding box center [441, 133] width 440 height 29
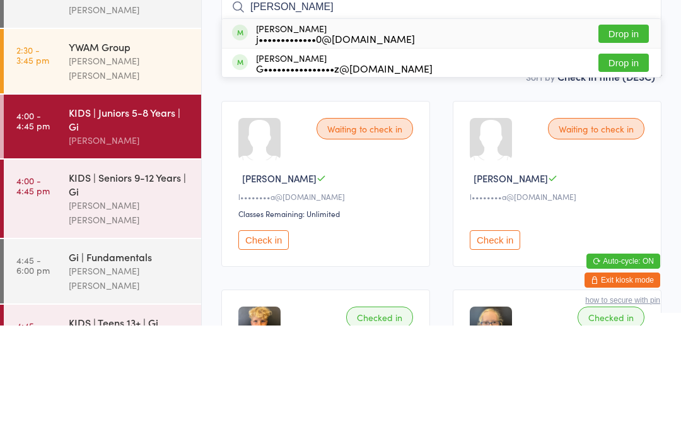
type input "Joylyn"
click at [613, 145] on button "Drop in" at bounding box center [624, 154] width 50 height 18
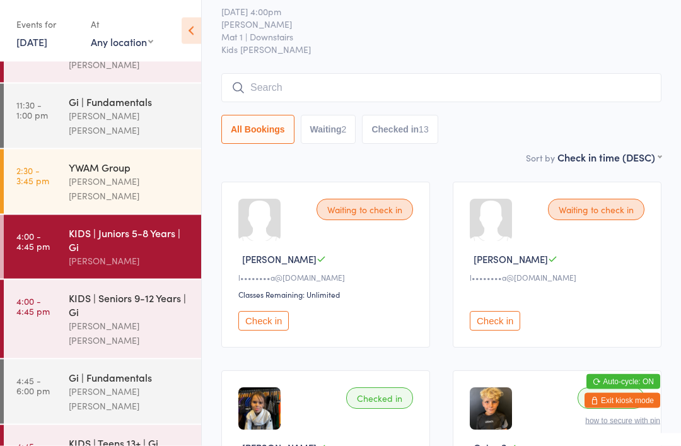
scroll to position [20, 0]
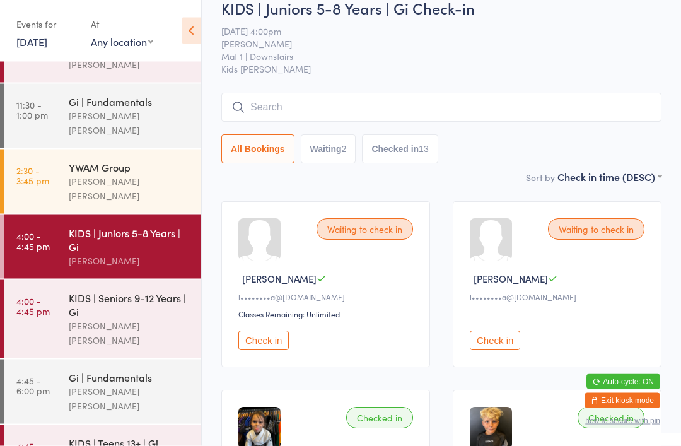
click at [411, 109] on input "search" at bounding box center [441, 107] width 440 height 29
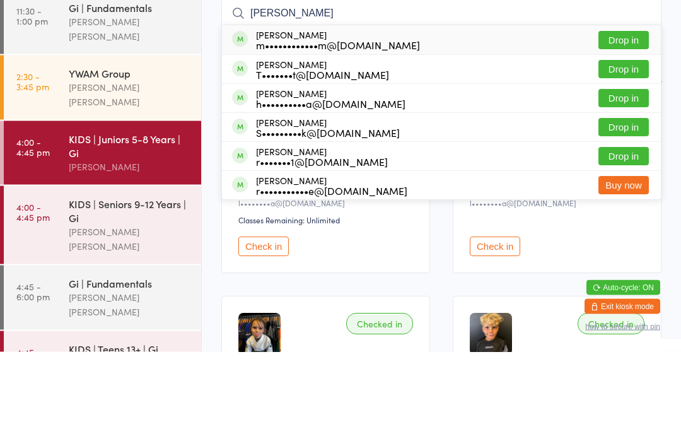
type input "Hanna"
click at [630, 126] on button "Drop in" at bounding box center [624, 135] width 50 height 18
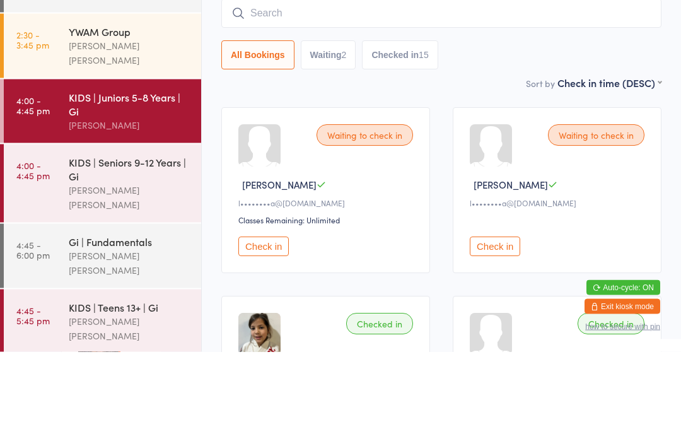
scroll to position [136, 0]
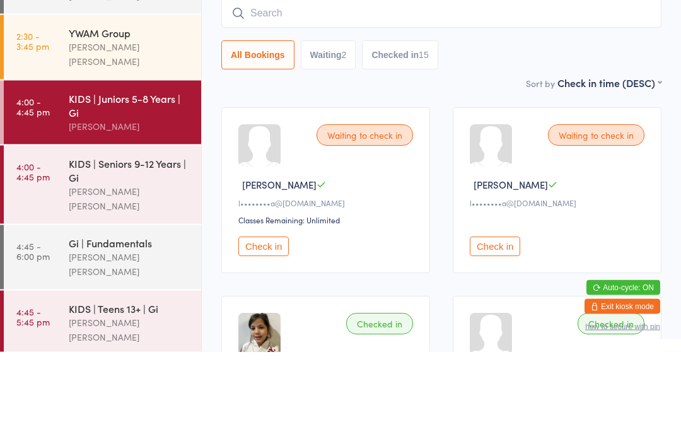
click at [129, 250] on div "KIDS | Seniors 9-12 Years | Gi" at bounding box center [130, 264] width 122 height 28
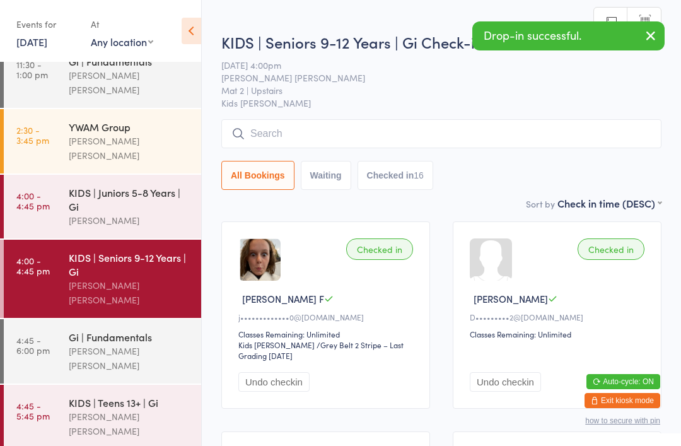
click at [412, 141] on input "search" at bounding box center [441, 133] width 440 height 29
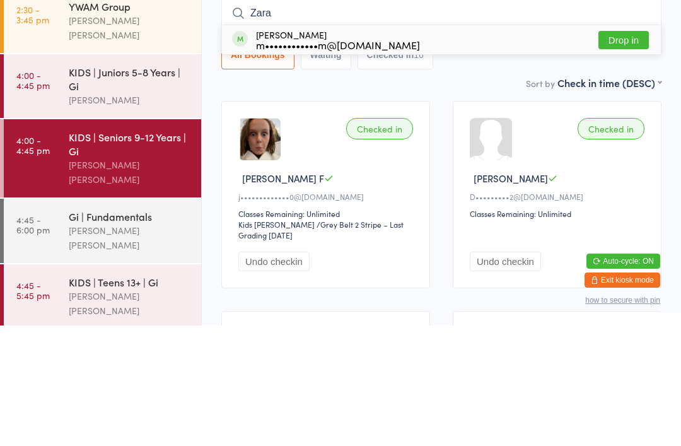
type input "Zara"
click at [630, 151] on button "Drop in" at bounding box center [624, 160] width 50 height 18
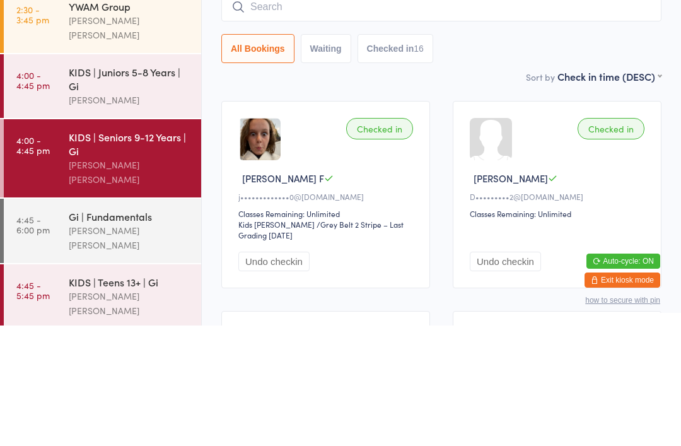
scroll to position [120, 0]
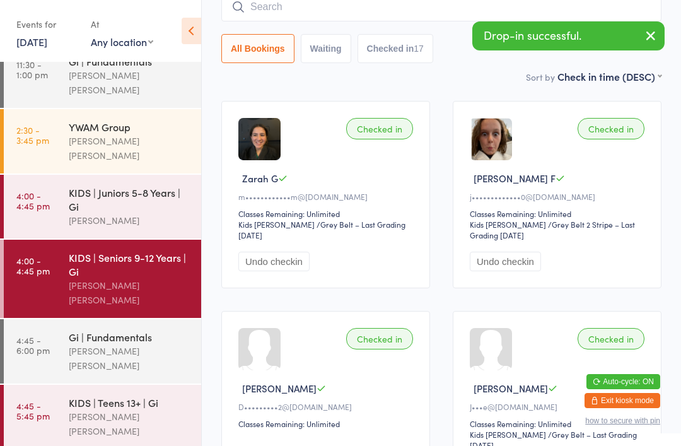
click at [115, 330] on div "Gi | Fundamentals" at bounding box center [130, 337] width 122 height 14
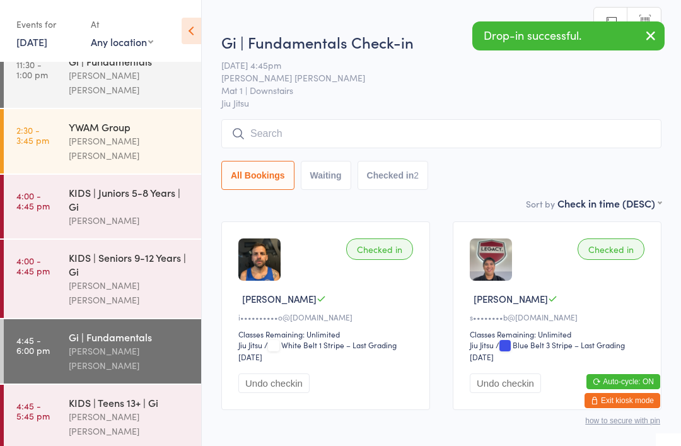
click at [479, 126] on input "search" at bounding box center [441, 133] width 440 height 29
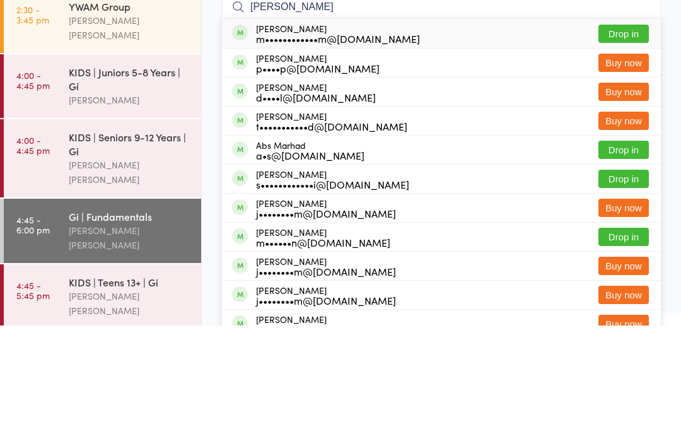
type input "Marcia"
click at [632, 145] on button "Drop in" at bounding box center [624, 154] width 50 height 18
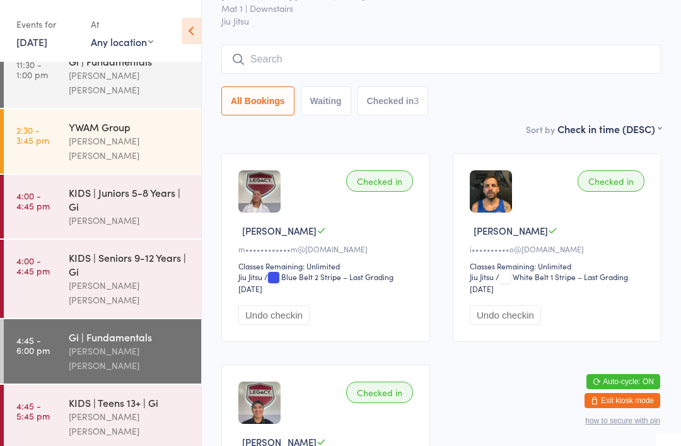
click at [144, 278] on div "[PERSON_NAME] [PERSON_NAME]" at bounding box center [130, 292] width 122 height 29
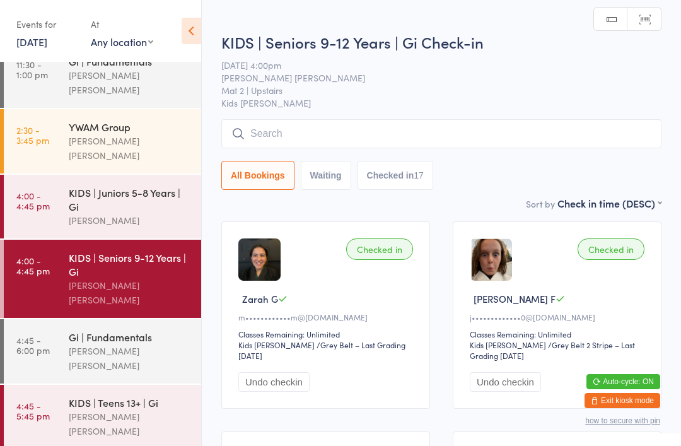
click at [127, 396] on div "KIDS | Teens 13+ | Gi" at bounding box center [130, 403] width 122 height 14
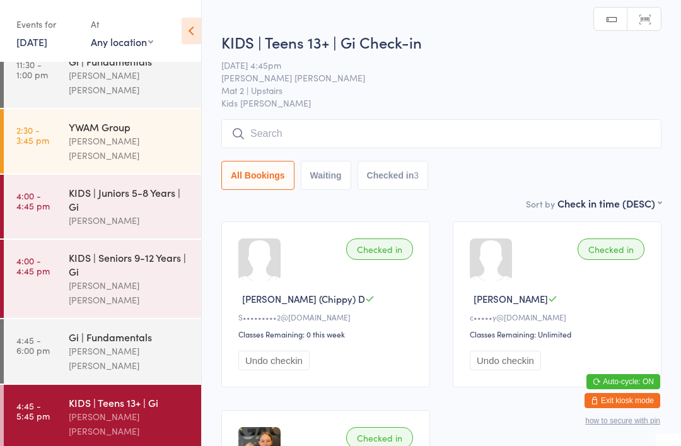
click at [428, 132] on input "search" at bounding box center [441, 133] width 440 height 29
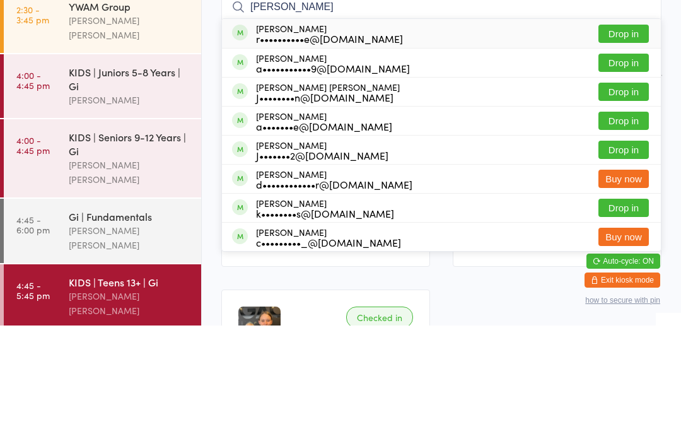
type input "Cooper"
click at [633, 203] on button "Drop in" at bounding box center [624, 212] width 50 height 18
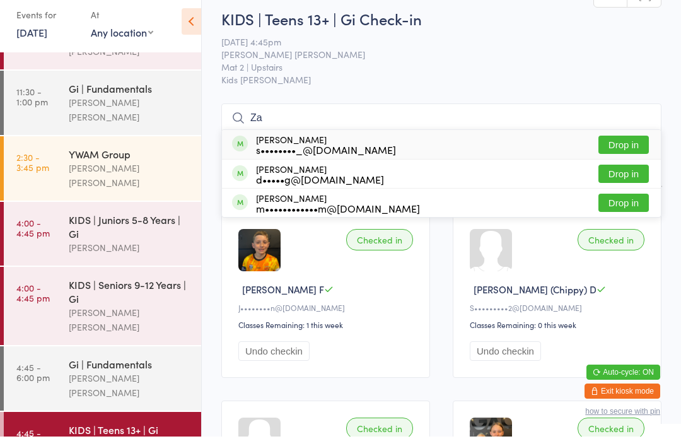
scroll to position [96, 0]
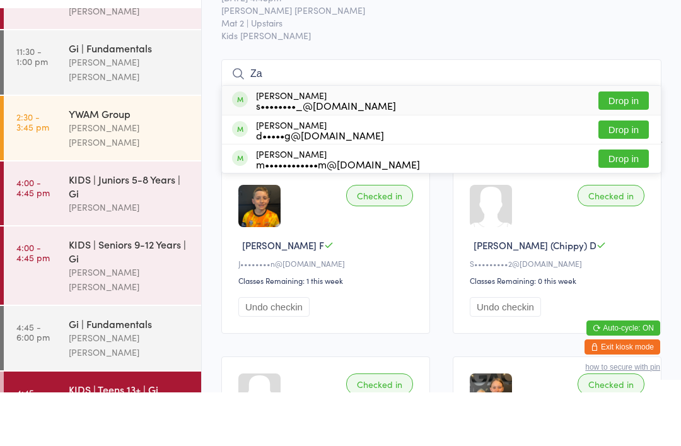
type input "Za"
click at [619, 203] on button "Drop in" at bounding box center [624, 212] width 50 height 18
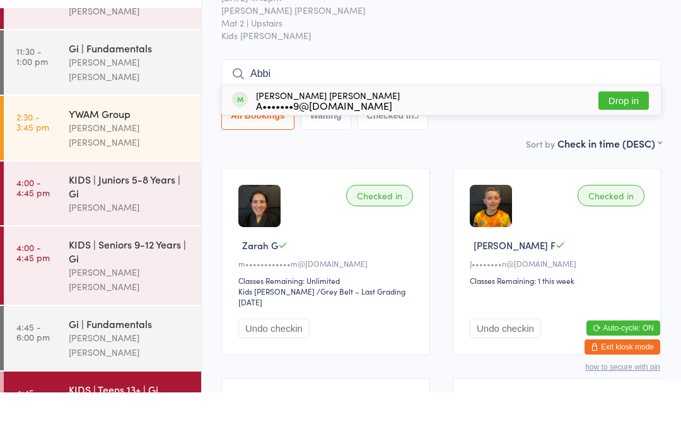
type input "Abbi"
click at [631, 145] on button "Drop in" at bounding box center [624, 154] width 50 height 18
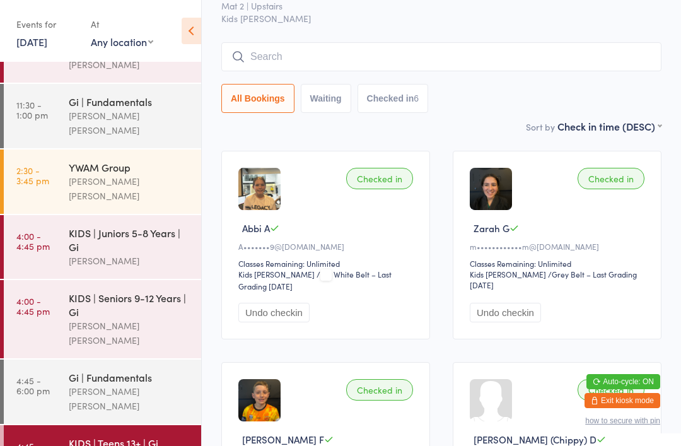
scroll to position [0, 0]
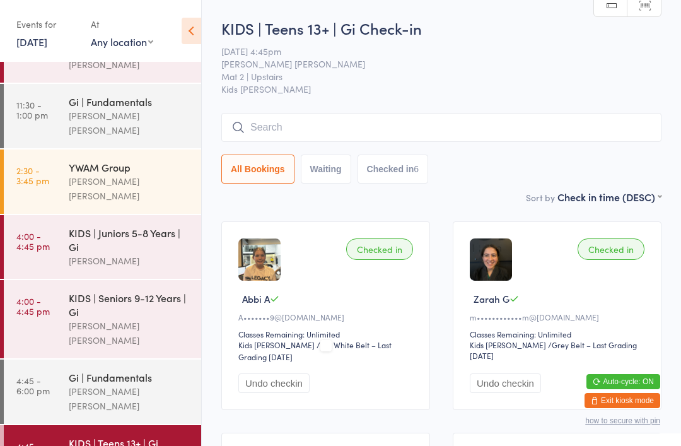
click at [326, 127] on input "search" at bounding box center [441, 127] width 440 height 29
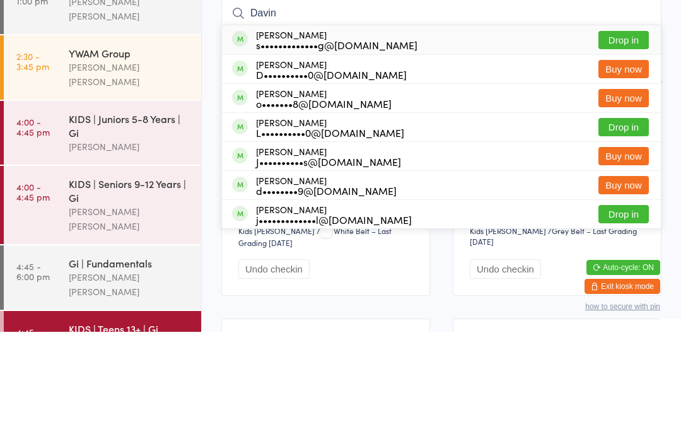
type input "Davin"
click at [369, 154] on div "s•••••••••••••g@[DOMAIN_NAME]" at bounding box center [336, 159] width 161 height 10
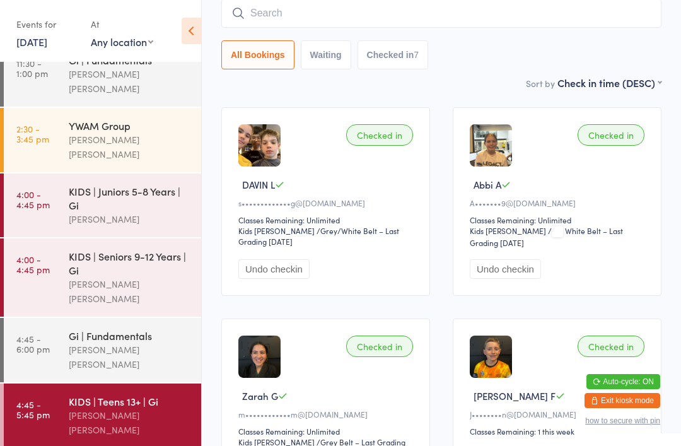
scroll to position [136, 0]
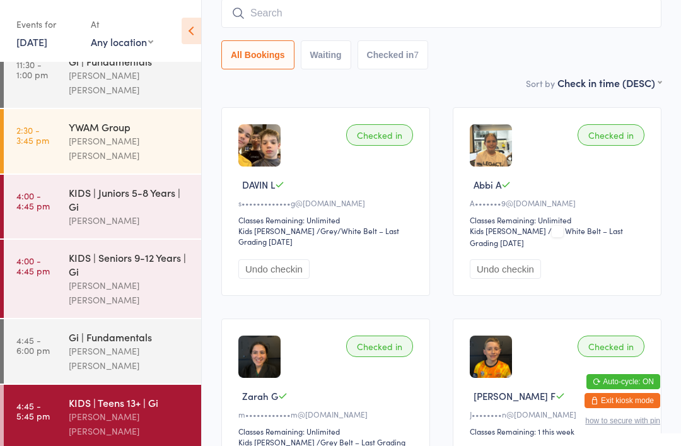
click at [74, 330] on div "Gi | Fundamentals" at bounding box center [130, 337] width 122 height 14
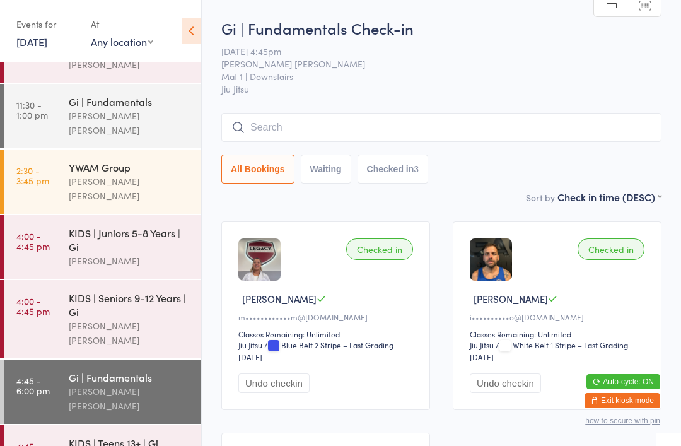
click at [271, 141] on input "search" at bounding box center [441, 127] width 440 height 29
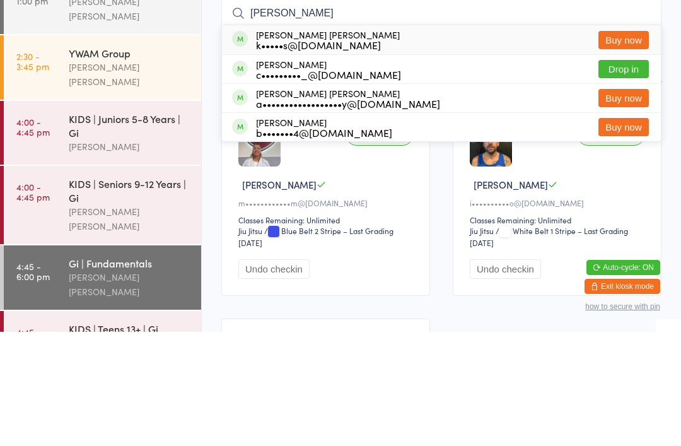
type input "Connor"
click at [618, 174] on button "Drop in" at bounding box center [624, 183] width 50 height 18
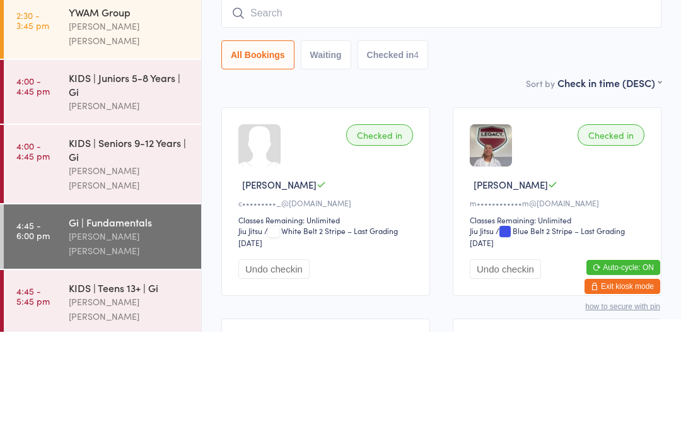
scroll to position [136, 0]
click at [139, 319] on div "Gi | Fundamentals Lucas Costa Santana" at bounding box center [135, 351] width 132 height 64
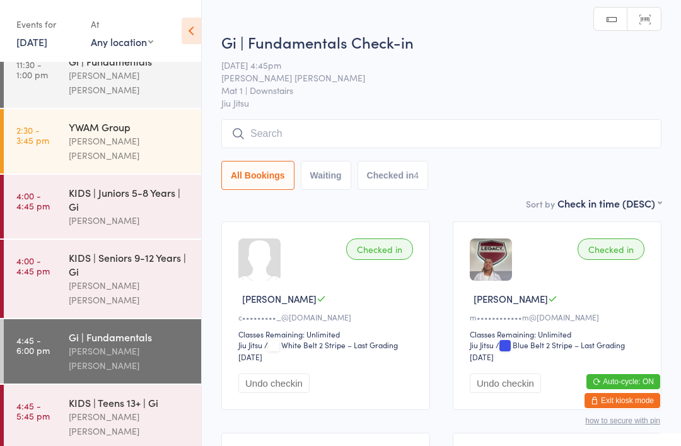
click at [435, 132] on input "search" at bounding box center [441, 133] width 440 height 29
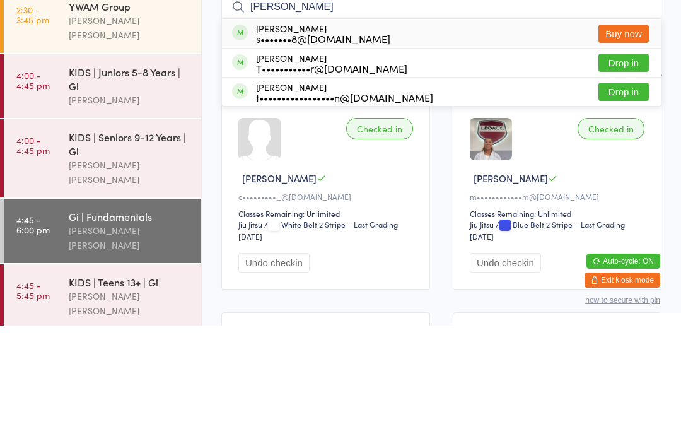
type input "Tristan"
click at [637, 174] on button "Drop in" at bounding box center [624, 183] width 50 height 18
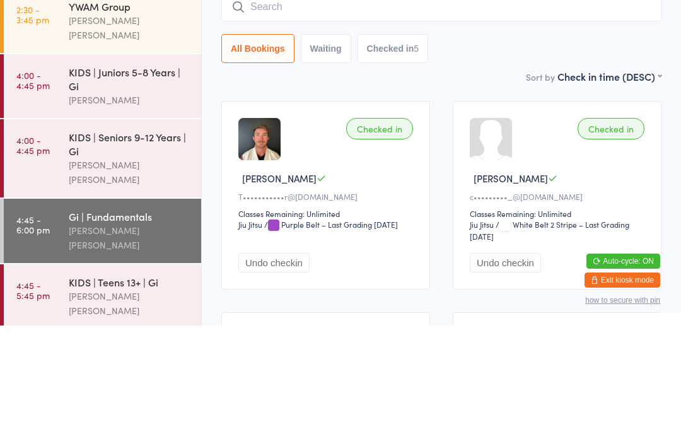
scroll to position [120, 0]
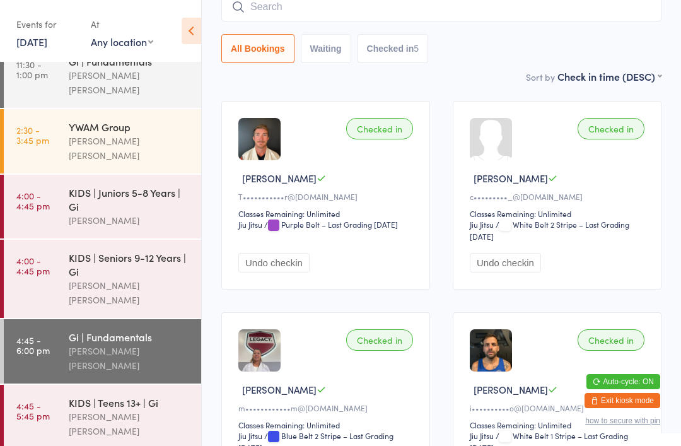
click at [302, 18] on input "search" at bounding box center [441, 6] width 440 height 29
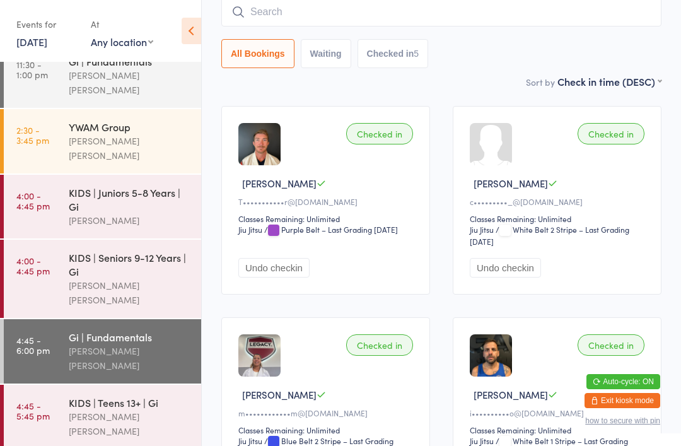
scroll to position [114, 0]
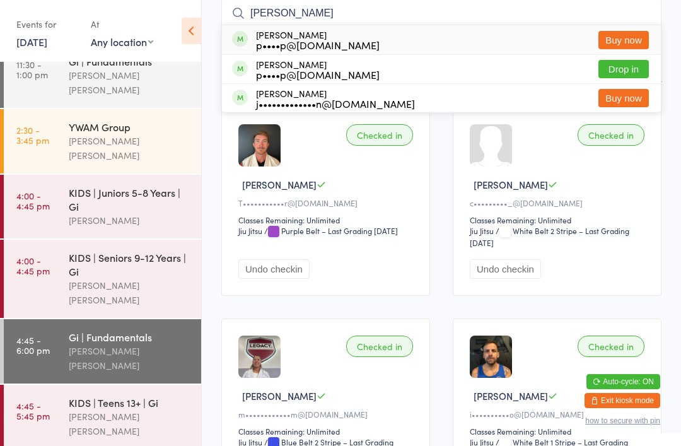
type input "Pagano"
click at [630, 65] on button "Drop in" at bounding box center [624, 69] width 50 height 18
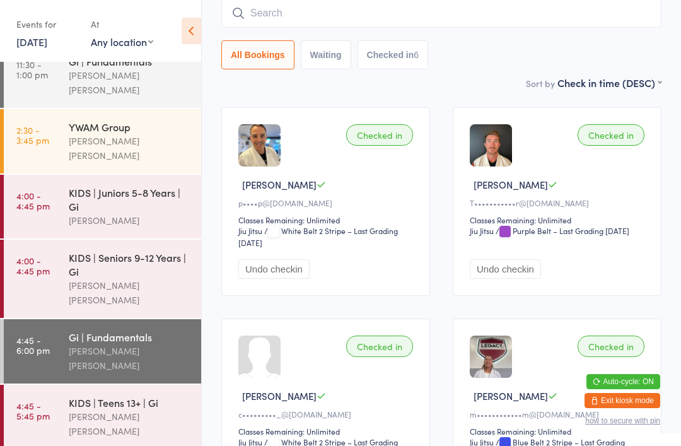
click at [390, 19] on input "search" at bounding box center [441, 13] width 440 height 29
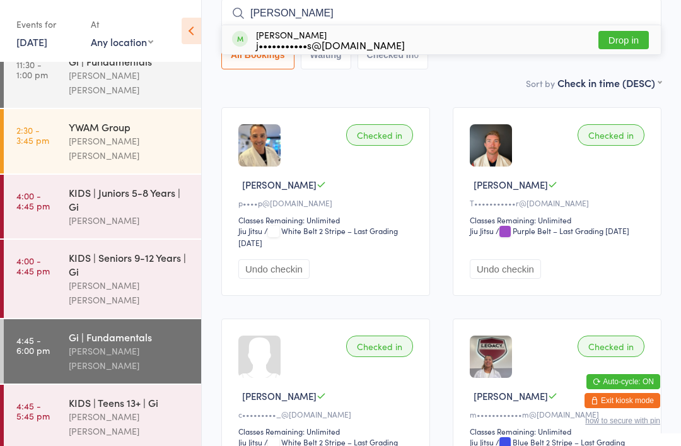
type input "Spinks"
click at [624, 38] on button "Drop in" at bounding box center [624, 40] width 50 height 18
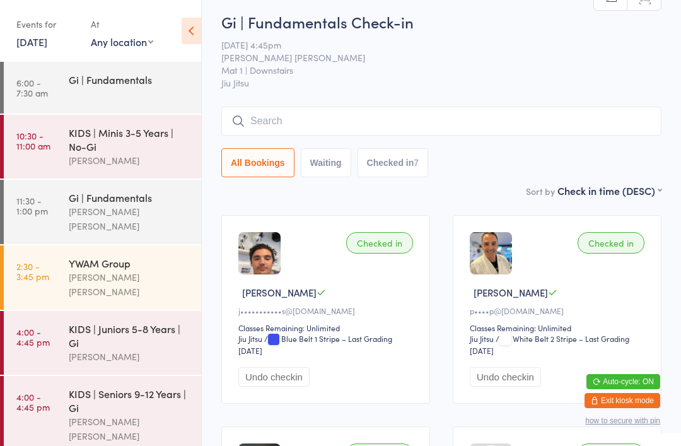
scroll to position [0, 0]
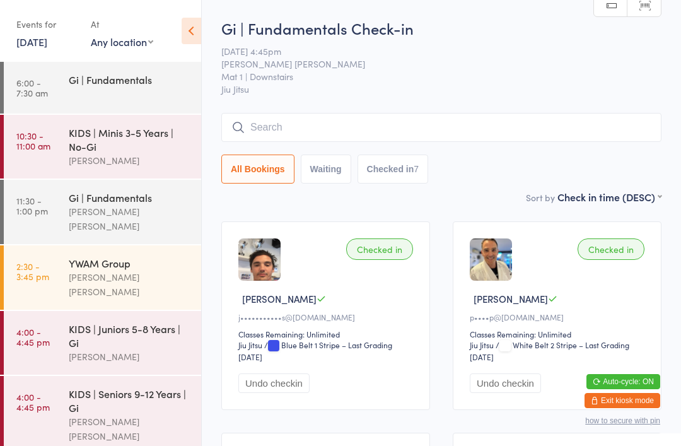
click at [303, 134] on input "search" at bounding box center [441, 127] width 440 height 29
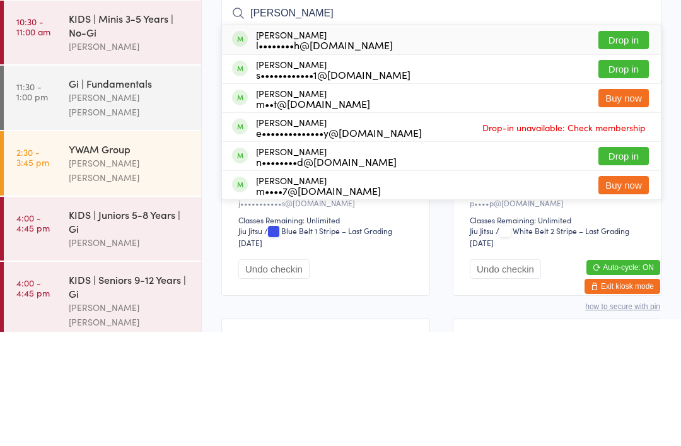
type input "Sam"
click at [614, 174] on button "Drop in" at bounding box center [624, 183] width 50 height 18
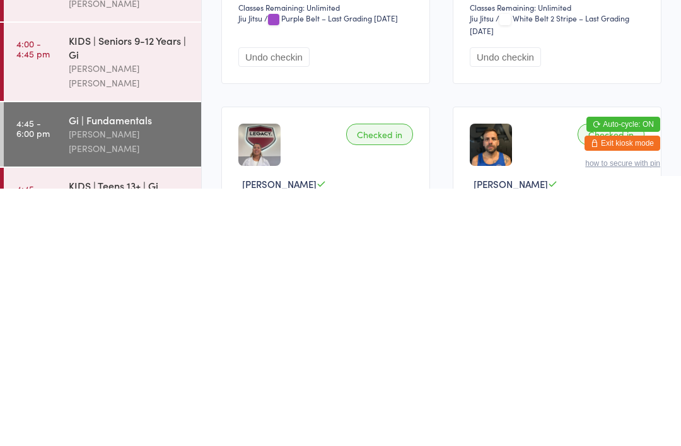
scroll to position [495, 0]
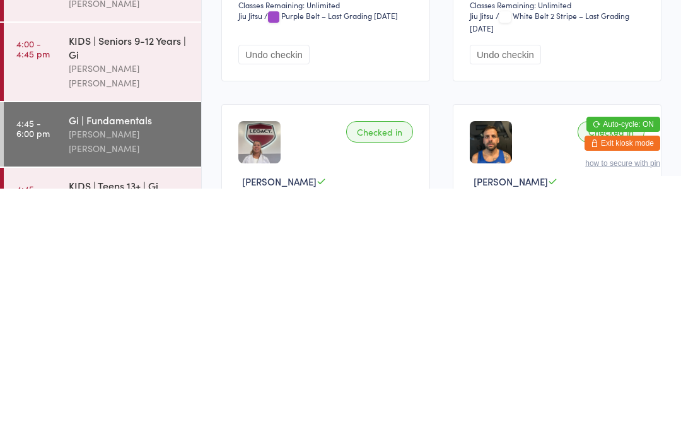
click at [57, 360] on link "4:45 - 6:00 pm Gi | Fundamentals Lucas Costa Santana" at bounding box center [102, 392] width 197 height 64
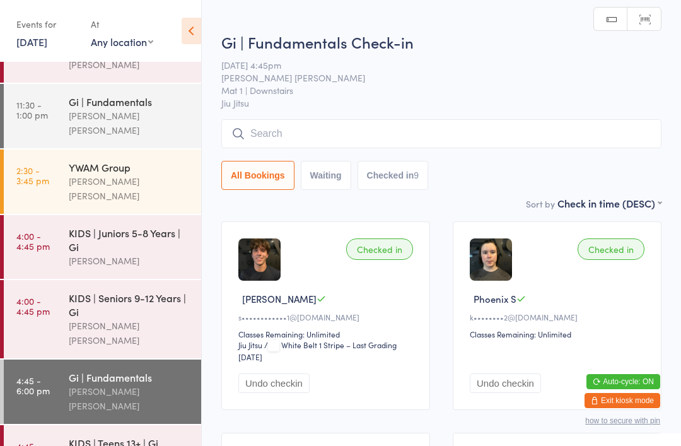
click at [281, 135] on input "search" at bounding box center [441, 133] width 440 height 29
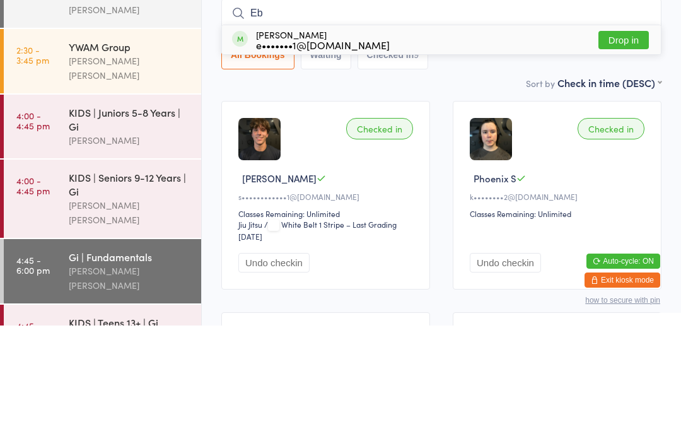
type input "Eb"
click at [626, 151] on button "Drop in" at bounding box center [624, 160] width 50 height 18
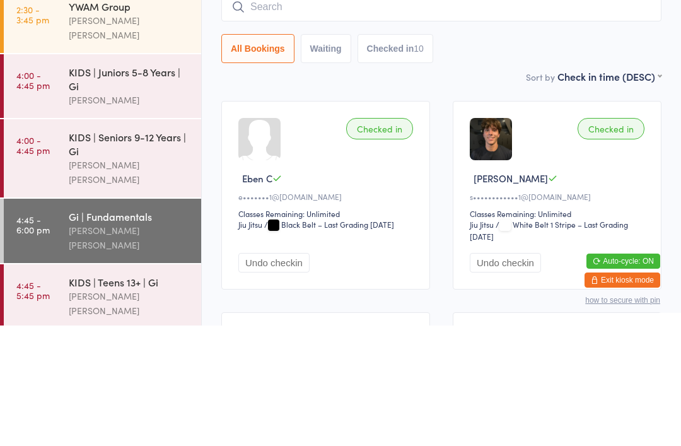
scroll to position [120, 0]
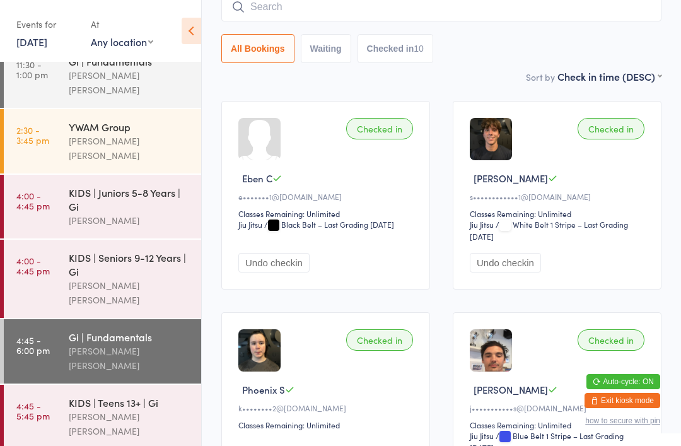
click at [319, 10] on input "search" at bounding box center [441, 6] width 440 height 29
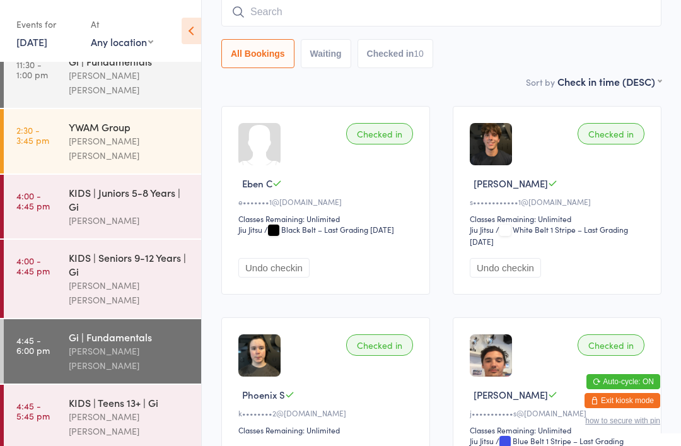
scroll to position [114, 0]
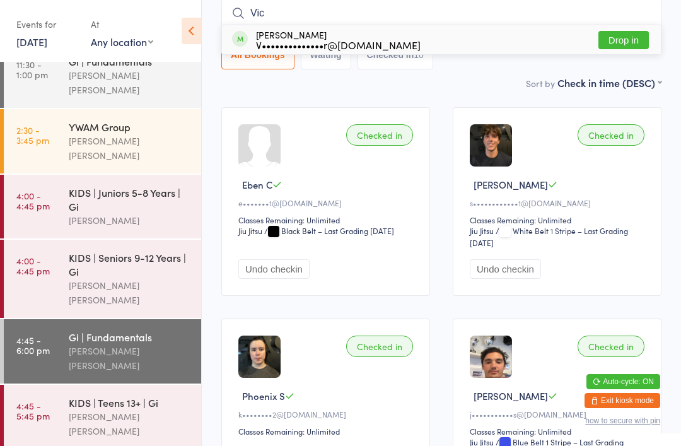
type input "Vic"
click at [620, 46] on button "Drop in" at bounding box center [624, 40] width 50 height 18
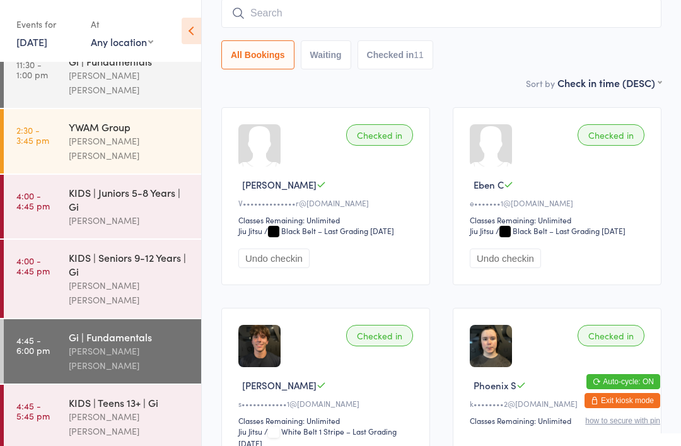
click at [432, 19] on input "search" at bounding box center [441, 13] width 440 height 29
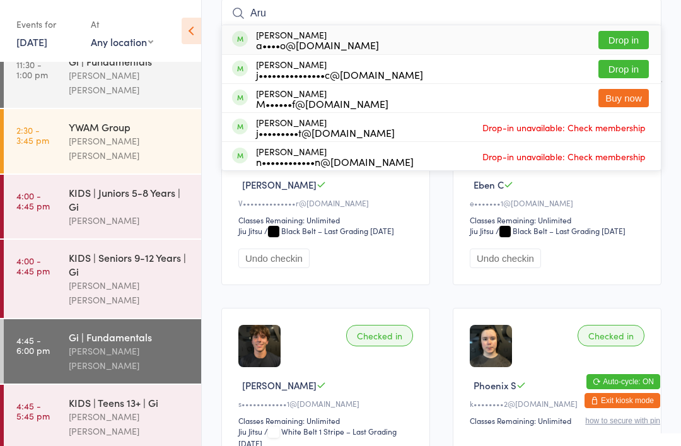
type input "Aru"
click at [635, 36] on button "Drop in" at bounding box center [624, 40] width 50 height 18
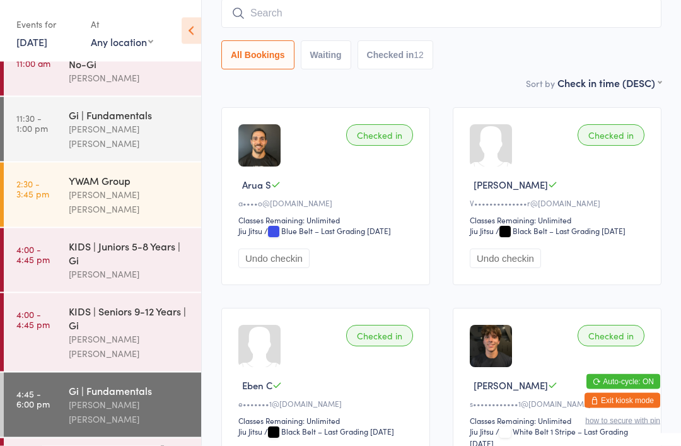
scroll to position [81, 0]
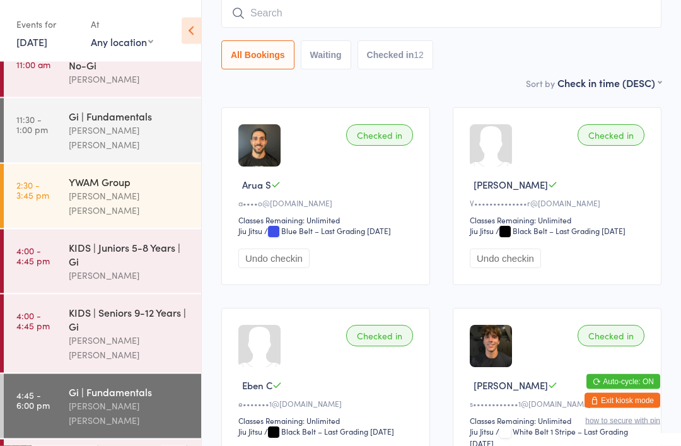
click at [122, 175] on div "YWAM Group" at bounding box center [130, 182] width 122 height 14
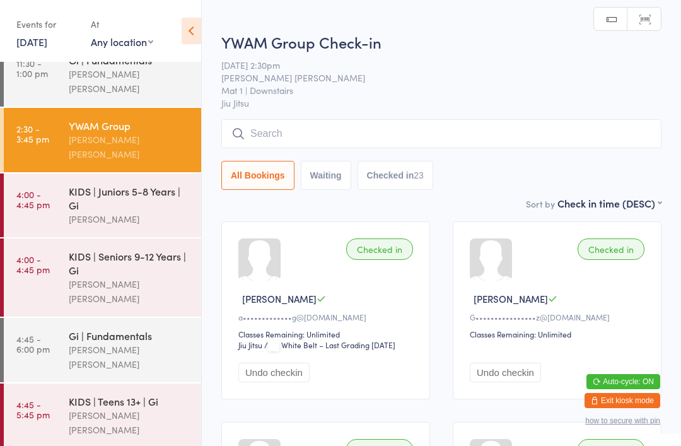
scroll to position [136, 0]
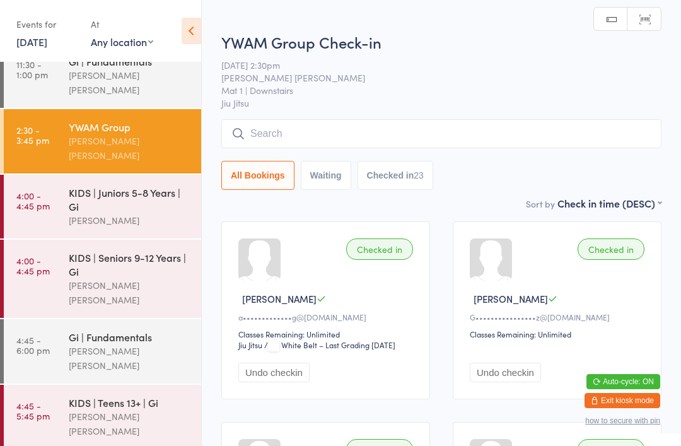
click at [121, 385] on div "KIDS | Teens 13+ | Gi Lucas Costa Santana" at bounding box center [135, 417] width 132 height 64
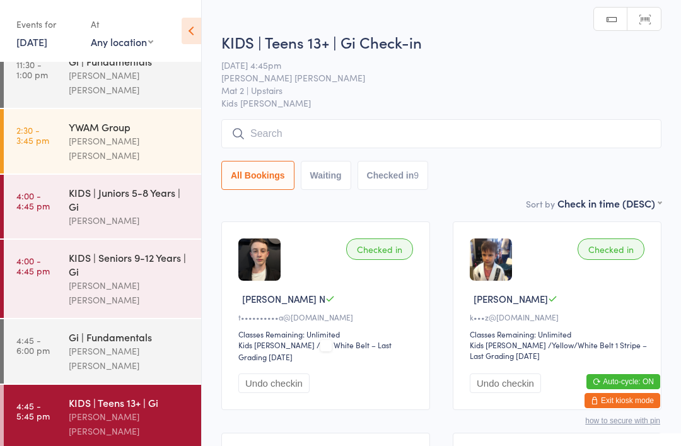
click at [150, 330] on div "Gi | Fundamentals" at bounding box center [130, 337] width 122 height 14
